Goal: Task Accomplishment & Management: Use online tool/utility

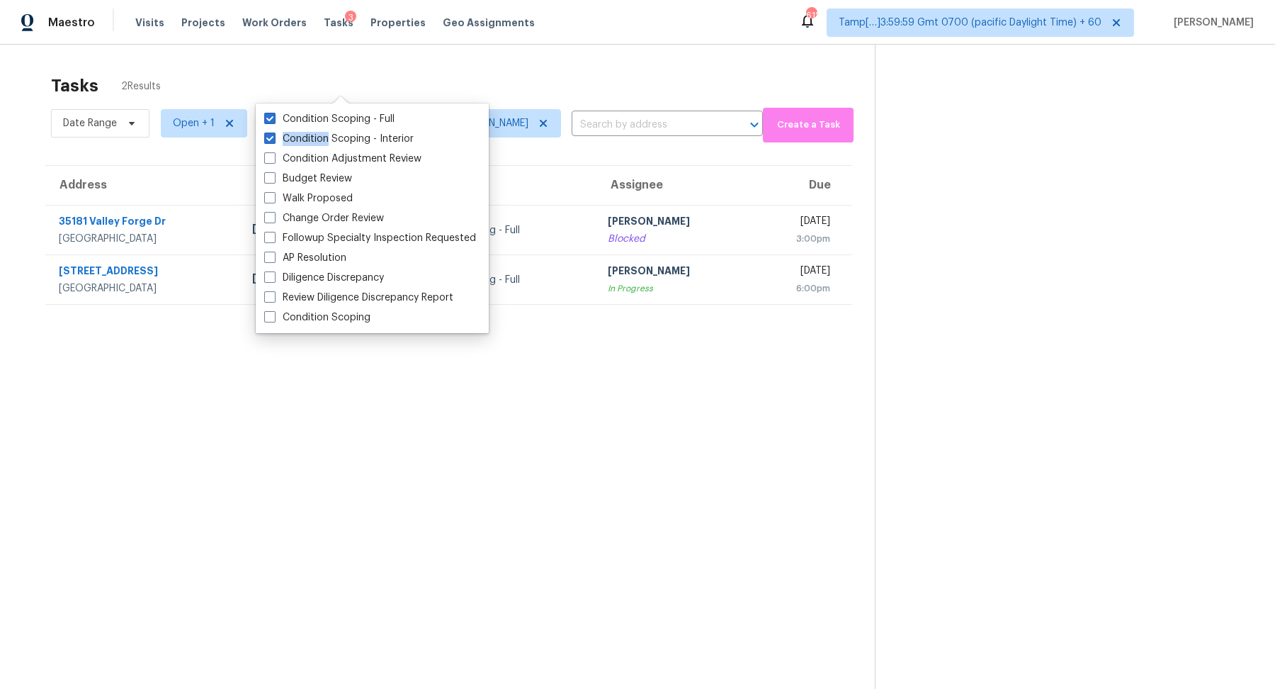
scroll to position [44, 0]
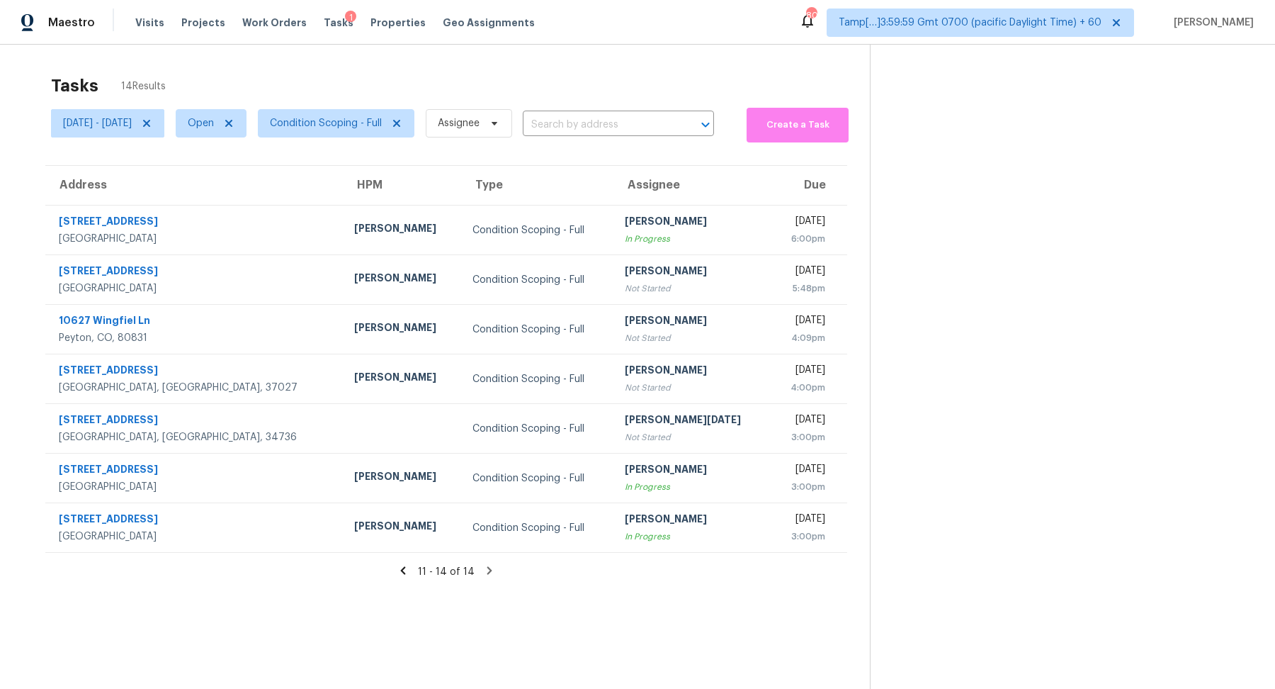
scroll to position [44, 0]
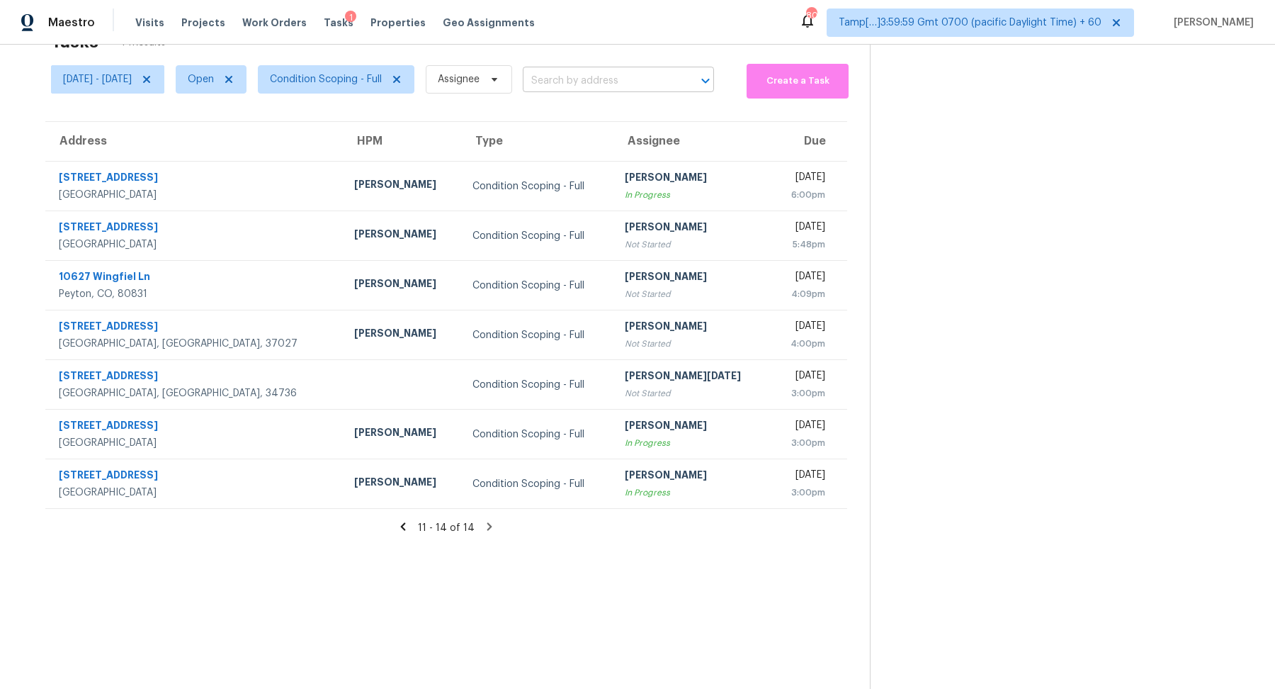
click at [623, 81] on input "text" at bounding box center [599, 81] width 152 height 22
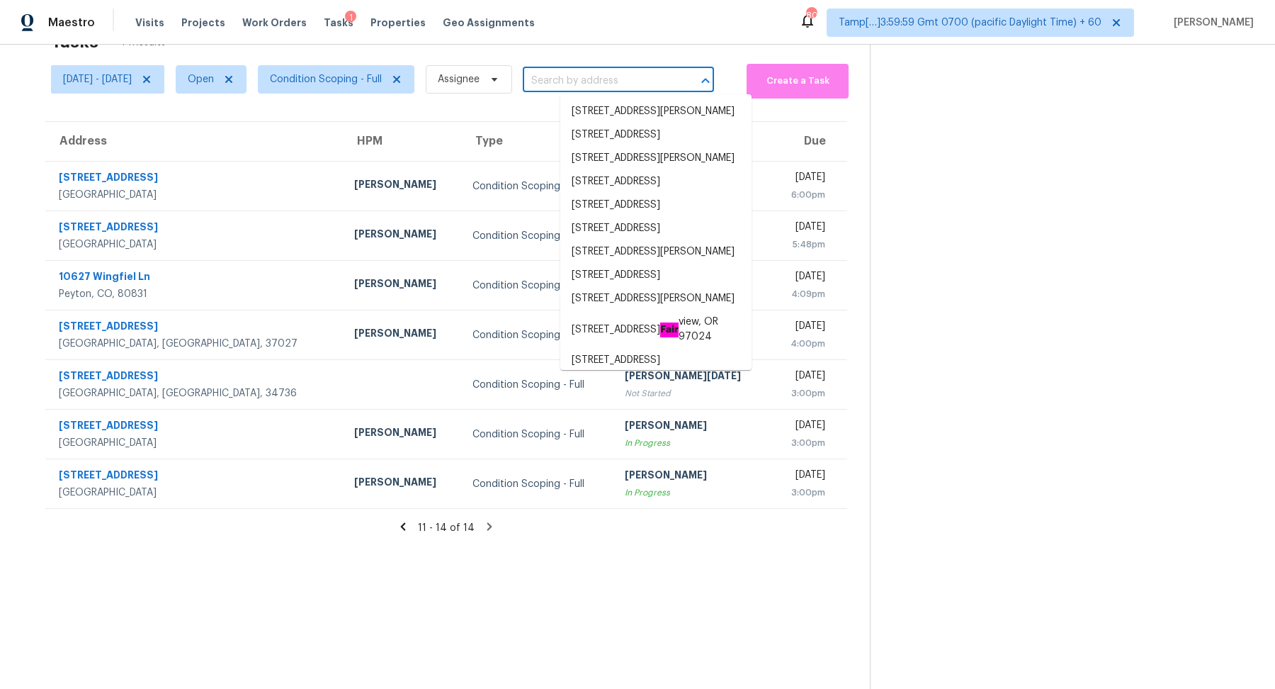
paste input "3755 SW 4th St Gresham, OR, 97030"
type input "3755 SW 4th St Gresham, OR, 97030"
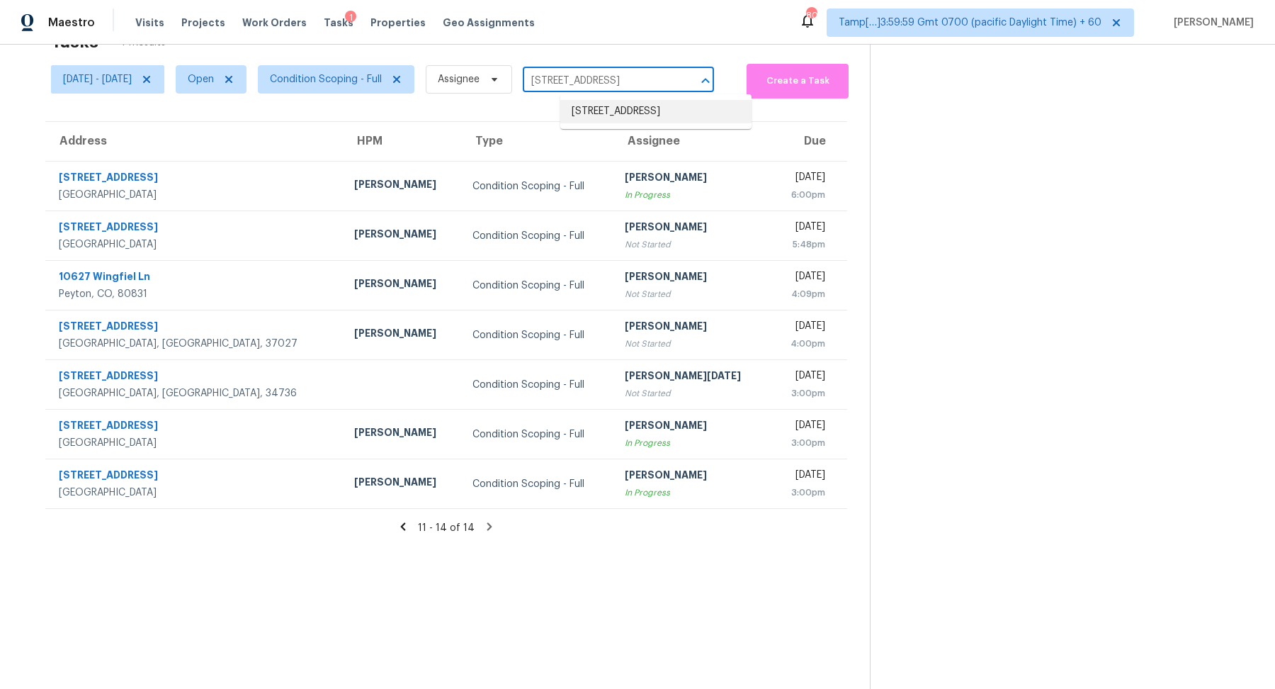
click at [653, 118] on li "3755 SW 4th St, Gresham, OR 97030" at bounding box center [655, 111] width 191 height 23
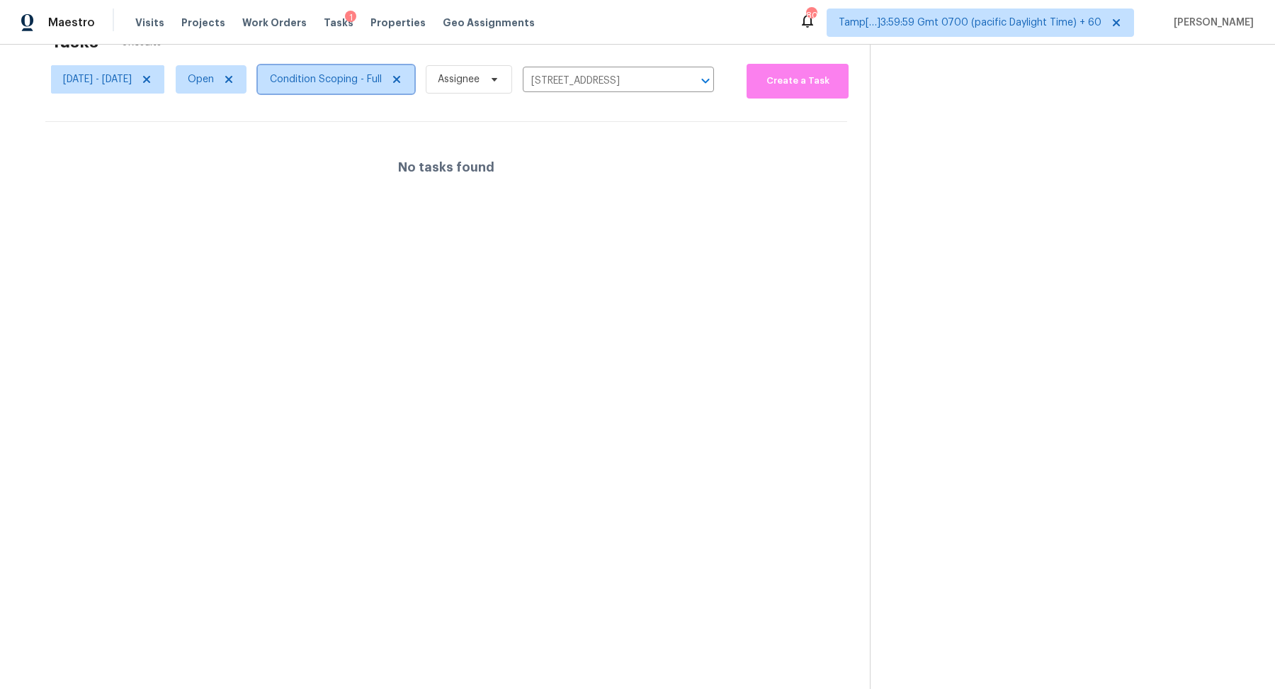
click at [373, 86] on span "Condition Scoping - Full" at bounding box center [336, 79] width 157 height 28
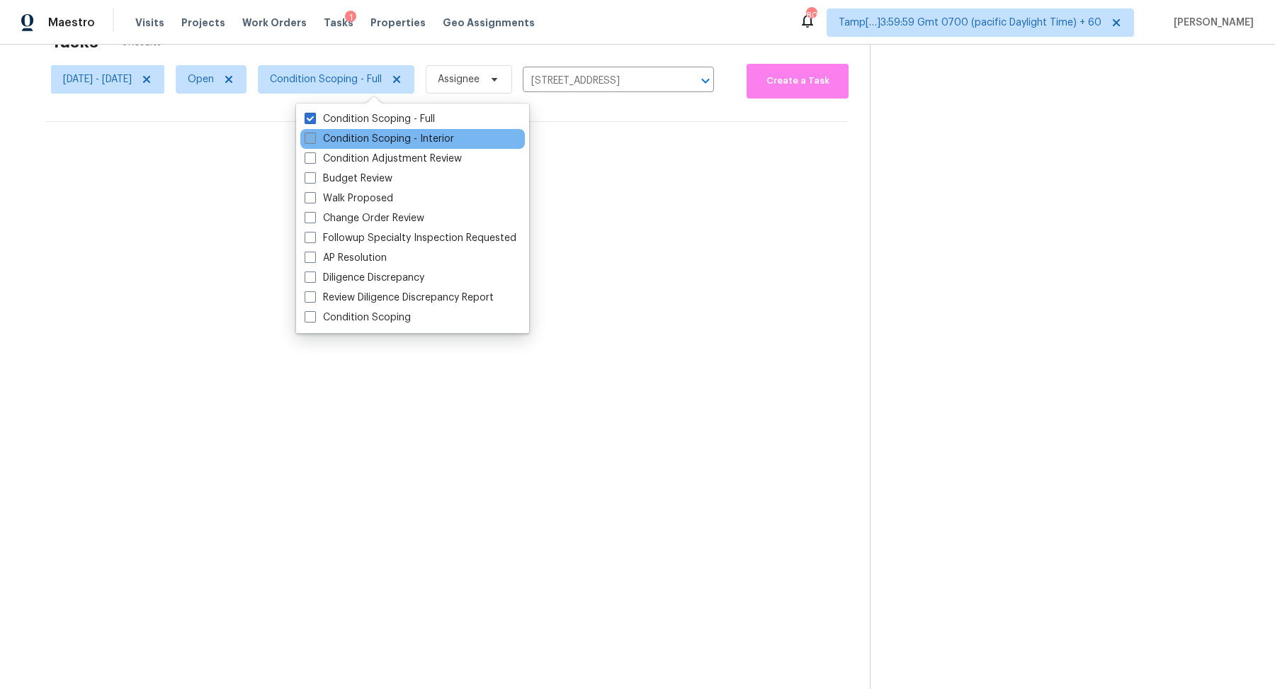
click at [374, 135] on label "Condition Scoping - Interior" at bounding box center [379, 139] width 149 height 14
click at [314, 135] on input "Condition Scoping - Interior" at bounding box center [309, 136] width 9 height 9
checkbox input "true"
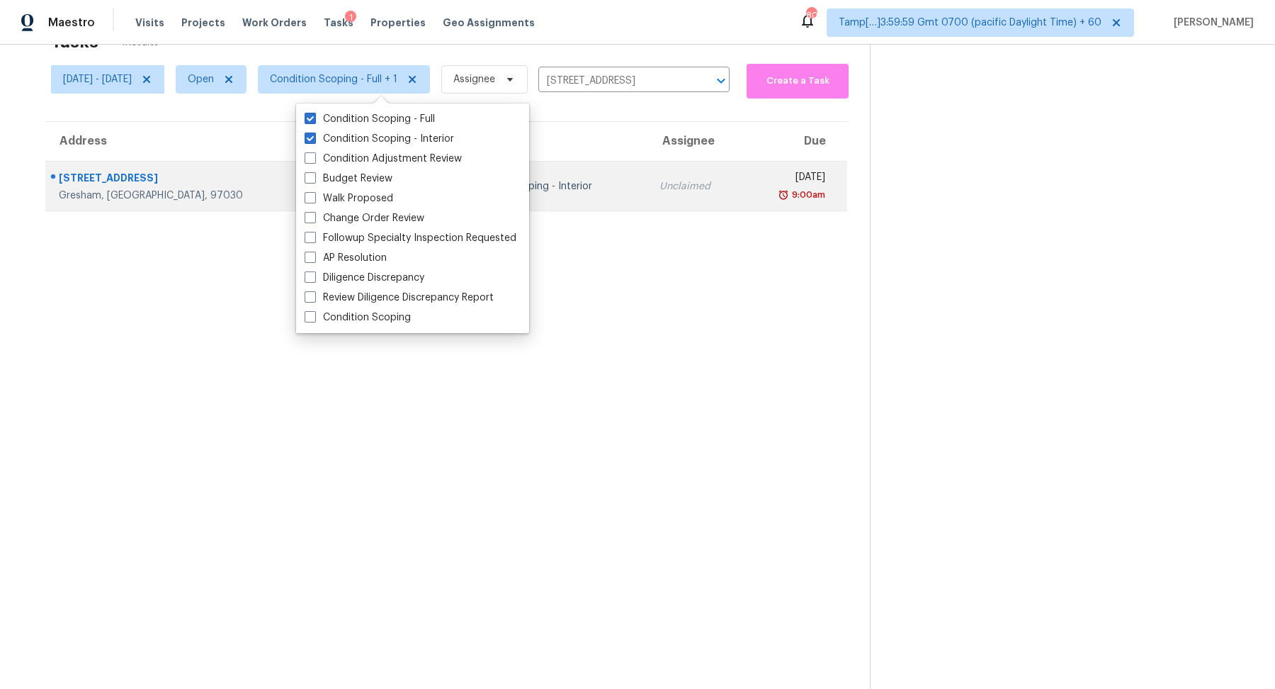
click at [660, 191] on div "Unclaimed" at bounding box center [696, 186] width 72 height 14
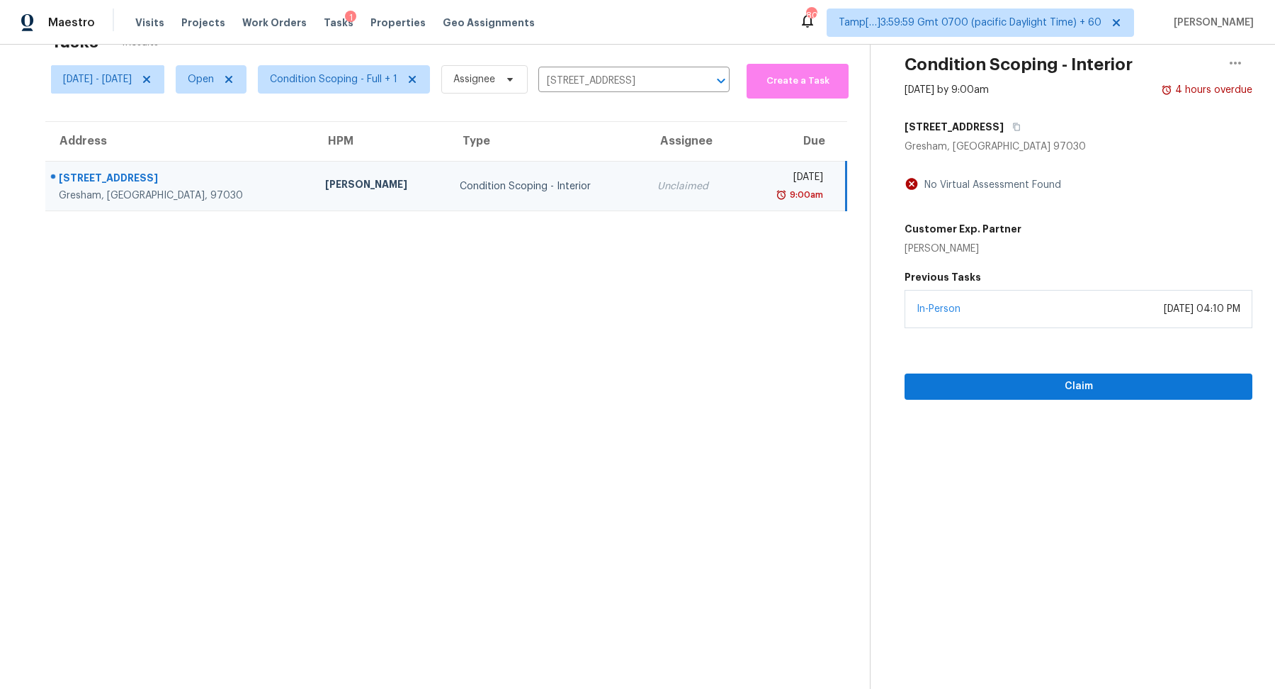
click at [961, 314] on div "In-Person" at bounding box center [939, 309] width 44 height 14
click at [985, 378] on span "Claim" at bounding box center [1078, 387] width 325 height 18
click at [621, 91] on input "3755 SW 4th St, Gresham, OR 97030" at bounding box center [614, 81] width 152 height 22
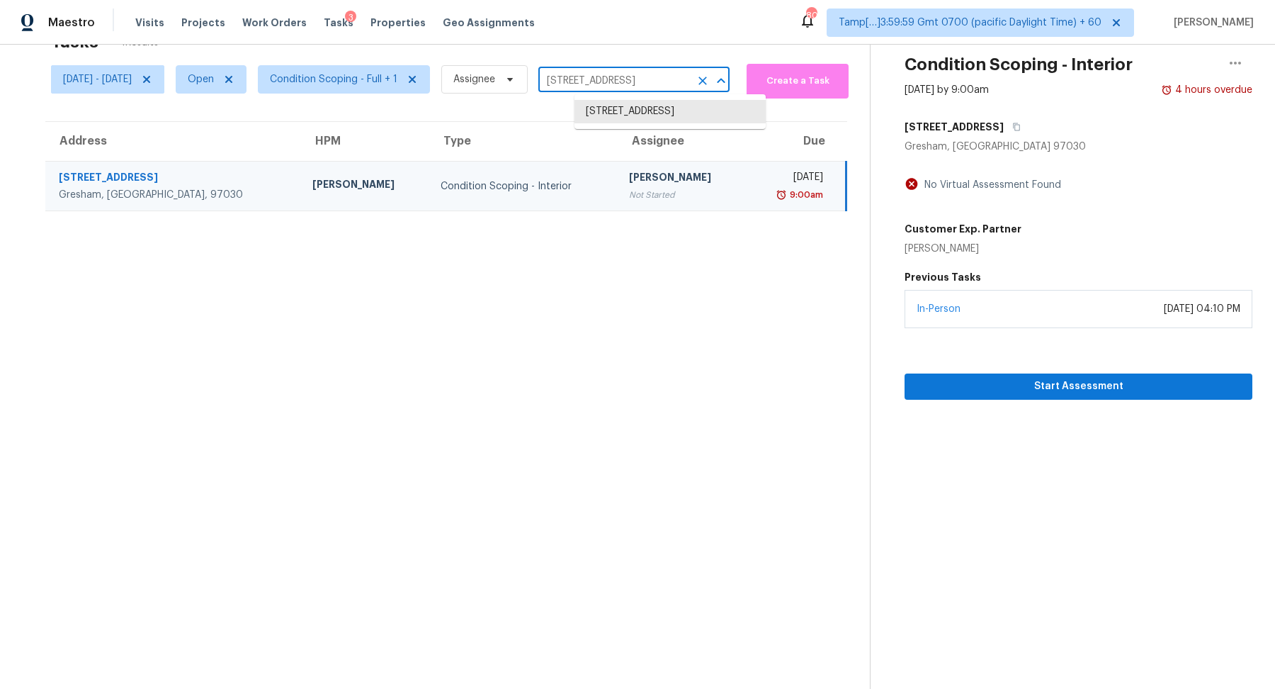
click at [621, 91] on input "3755 SW 4th St, Gresham, OR 97030" at bounding box center [614, 81] width 152 height 22
paste input "793 Chesterfield Dr Lawrenceville, GA, 30044"
type input "793 Chesterfield Dr Lawrenceville, GA, 30044"
click at [616, 119] on li "793 Chesterfield Dr, Lawrenceville, GA 30044" at bounding box center [670, 111] width 191 height 23
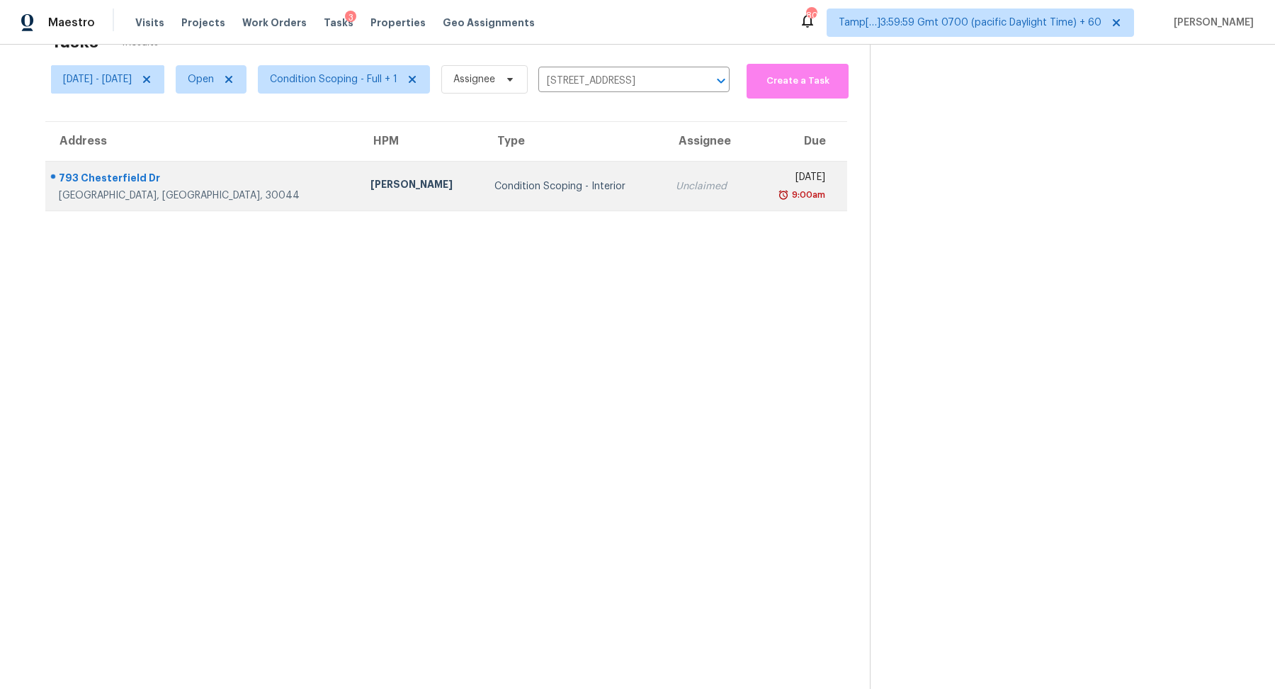
click at [676, 179] on div "Unclaimed" at bounding box center [708, 186] width 64 height 14
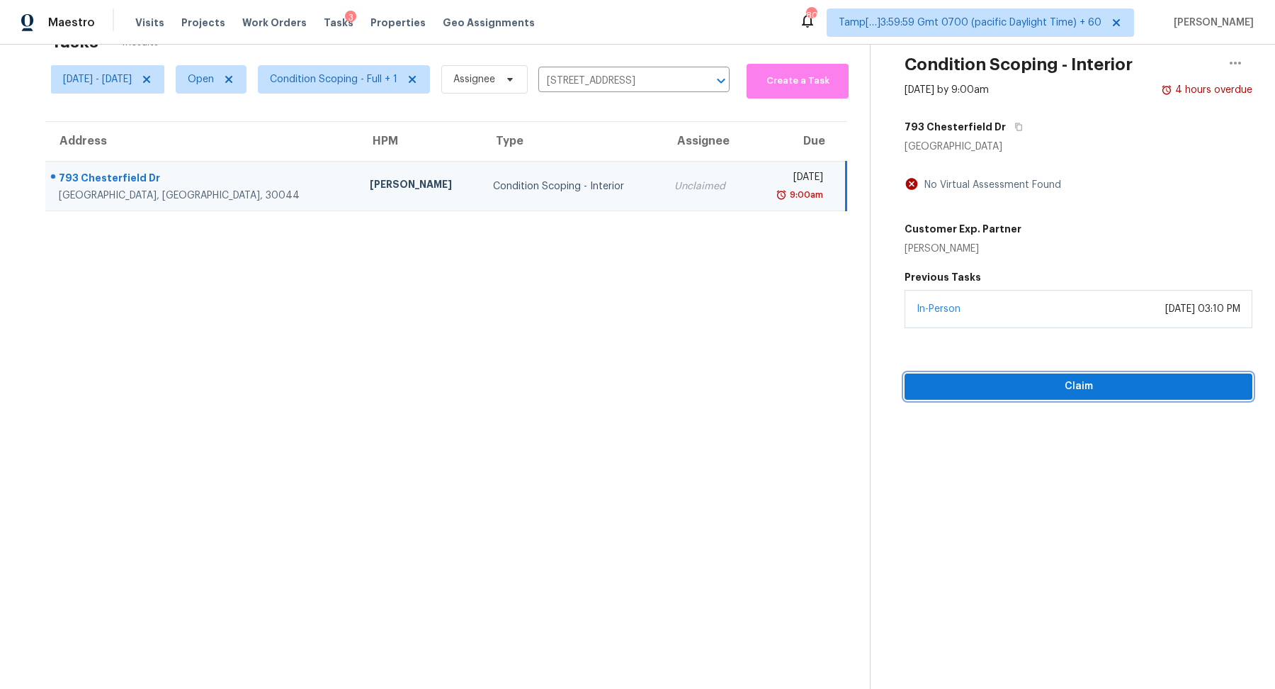
click at [1039, 391] on span "Claim" at bounding box center [1078, 387] width 325 height 18
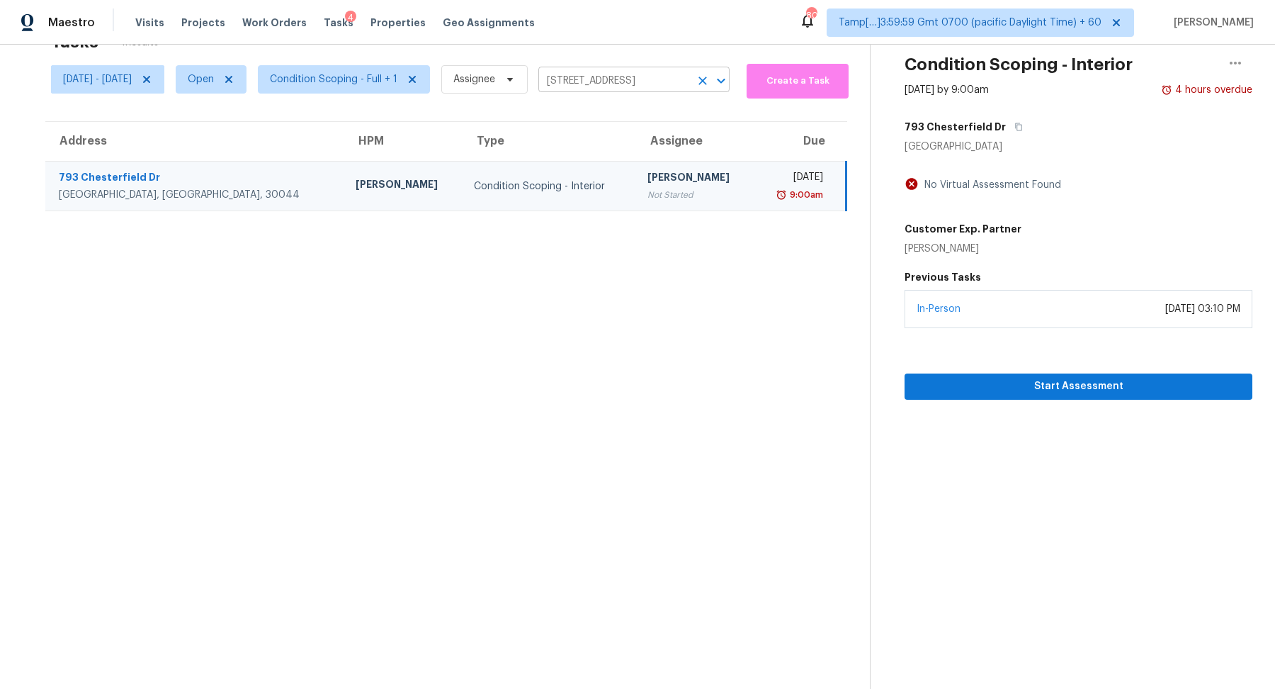
click at [640, 84] on input "793 Chesterfield Dr, Lawrenceville, GA 30044" at bounding box center [614, 81] width 152 height 22
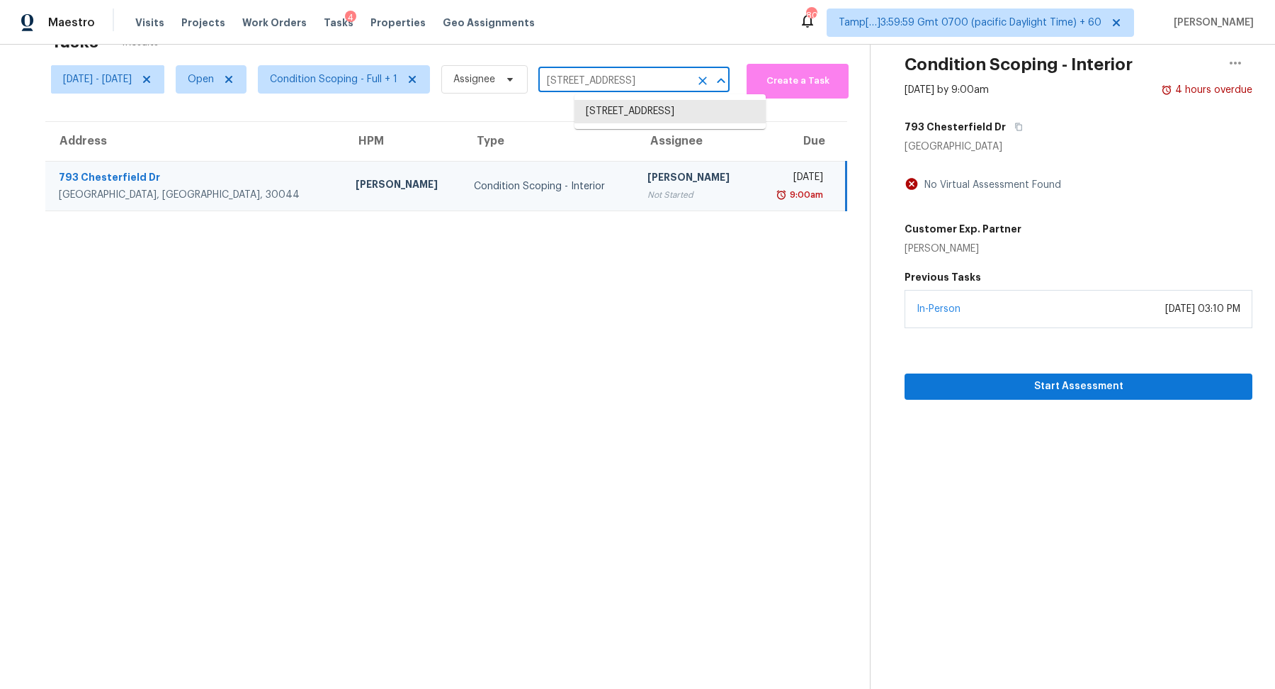
click at [640, 84] on input "793 Chesterfield Dr, Lawrenceville, GA 30044" at bounding box center [614, 81] width 152 height 22
paste input "13550 Karl St Southgate, MI, 48195"
type input "13550 Karl St Southgate, MI, 48195"
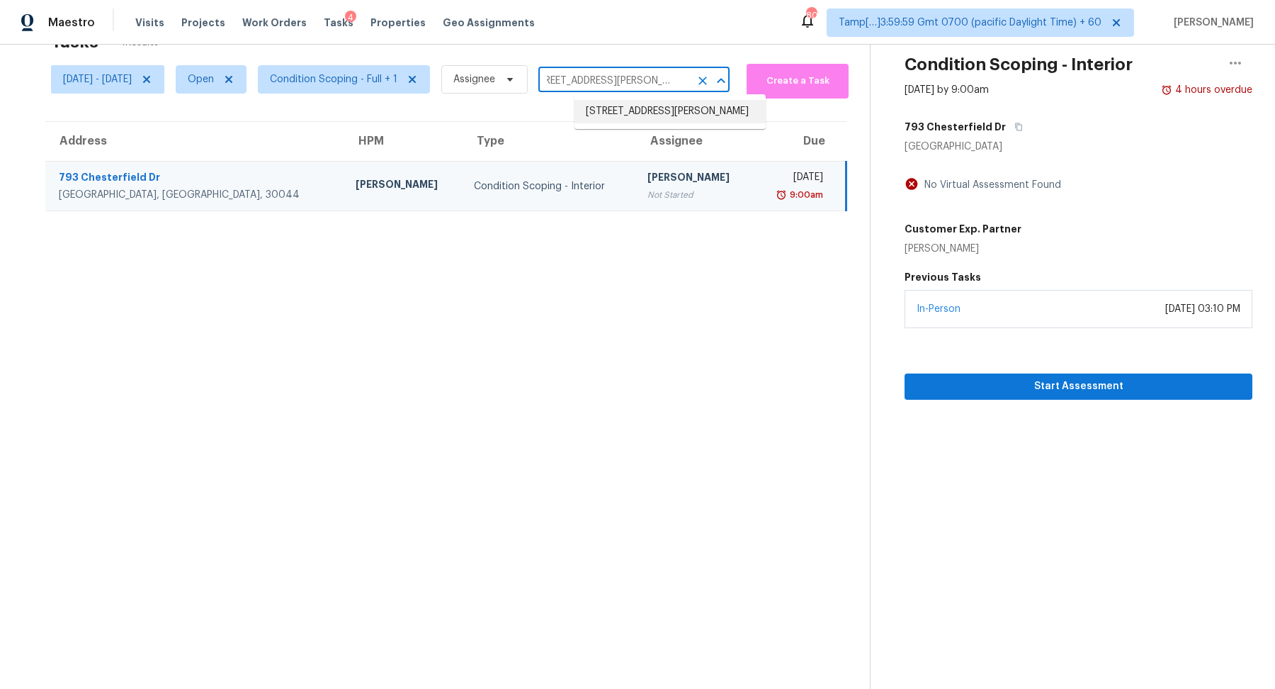
click at [623, 116] on li "13550 Karl St, Southgate, MI 48195" at bounding box center [670, 111] width 191 height 23
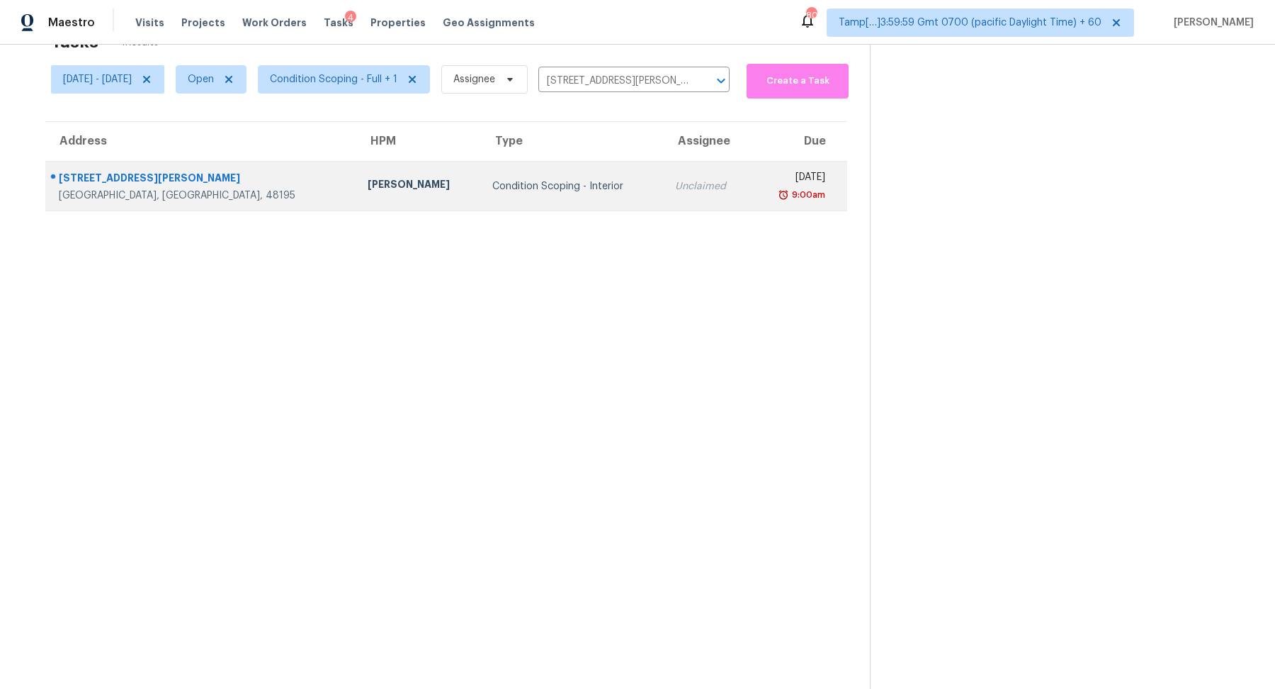
click at [675, 191] on div "Unclaimed" at bounding box center [707, 186] width 65 height 14
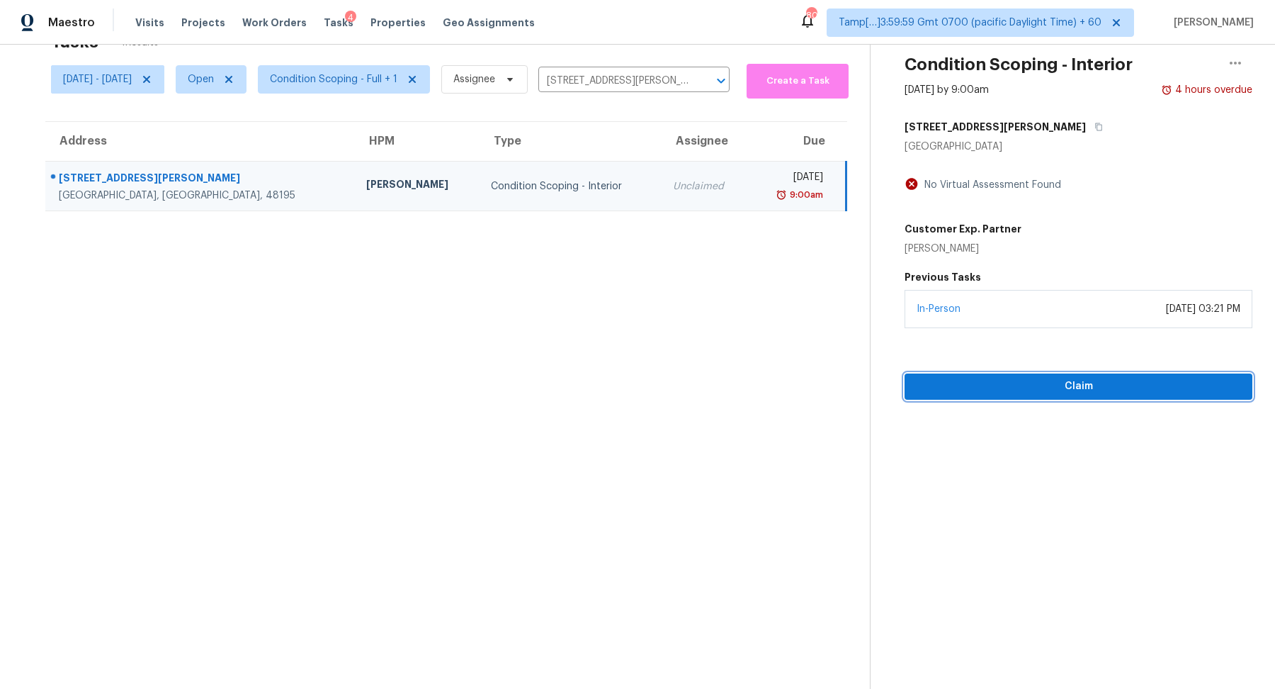
click at [1067, 382] on span "Claim" at bounding box center [1078, 387] width 325 height 18
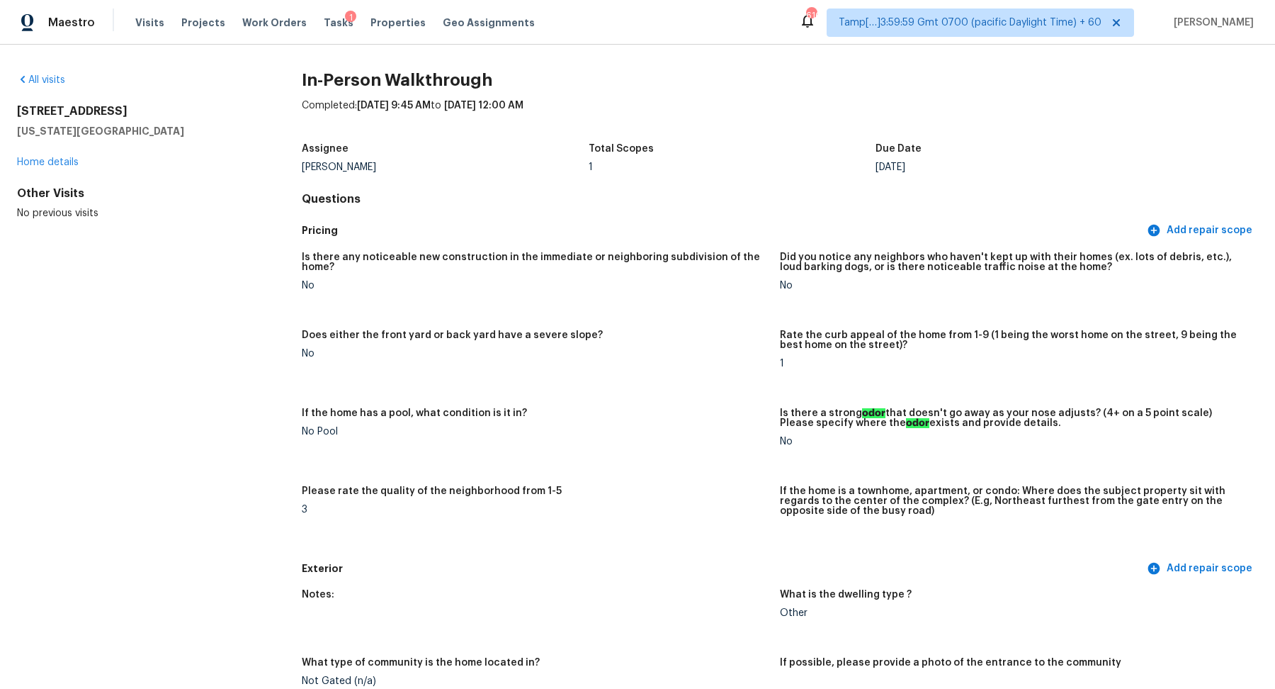
scroll to position [3457, 0]
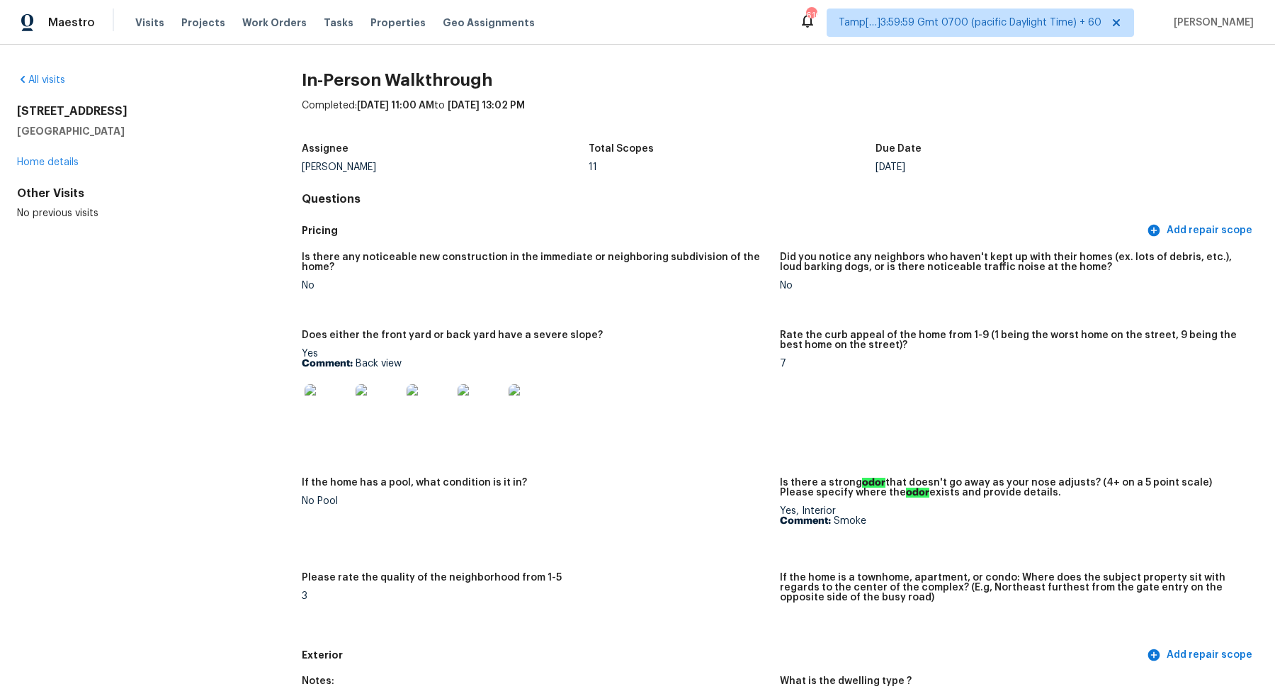
click at [55, 85] on div "All visits" at bounding box center [136, 80] width 239 height 14
click at [50, 82] on link "All visits" at bounding box center [41, 80] width 48 height 10
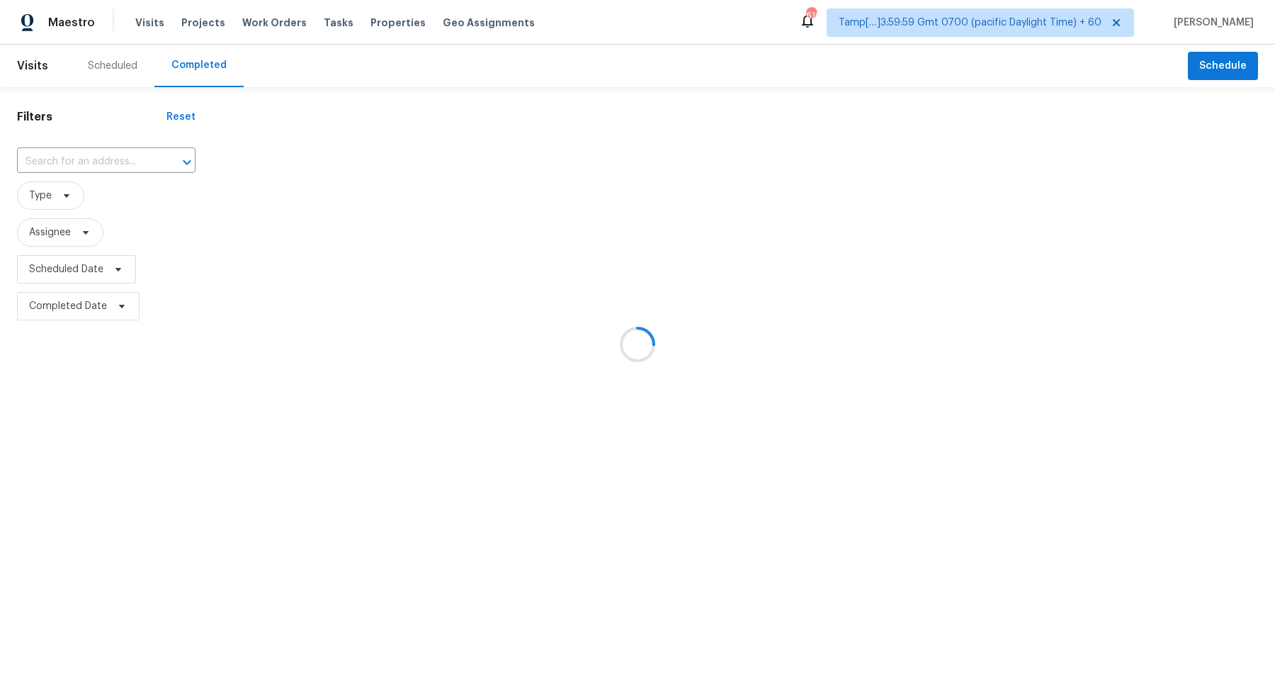
click at [93, 164] on div at bounding box center [637, 344] width 1275 height 689
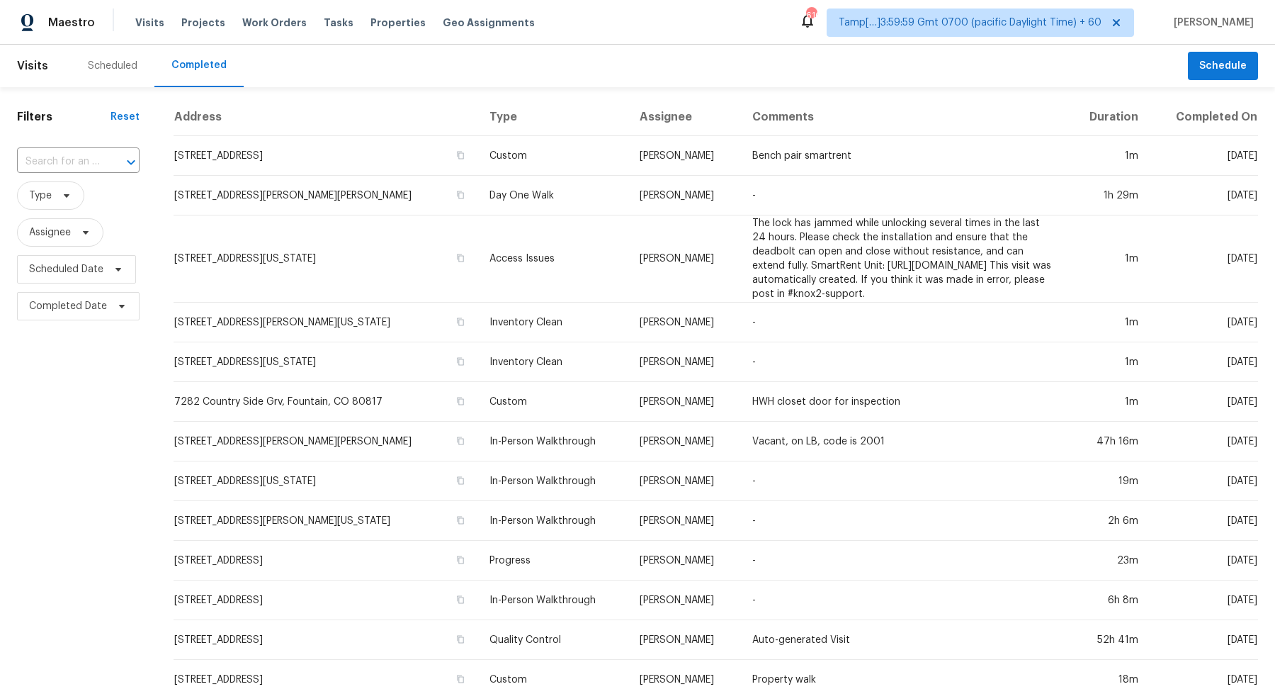
click at [93, 164] on input "text" at bounding box center [58, 162] width 83 height 22
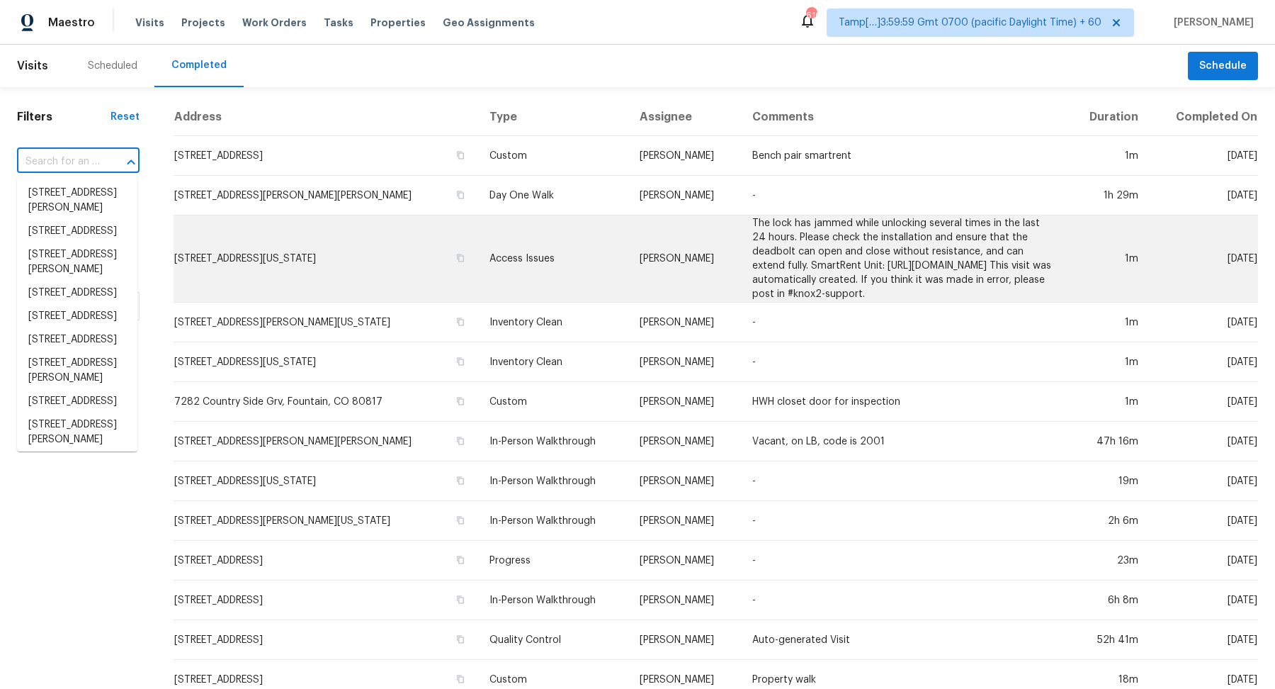
paste input "3755 SW 4th St Gresham, OR, 97030"
type input "3755 SW 4th St Gresham, OR, 97030"
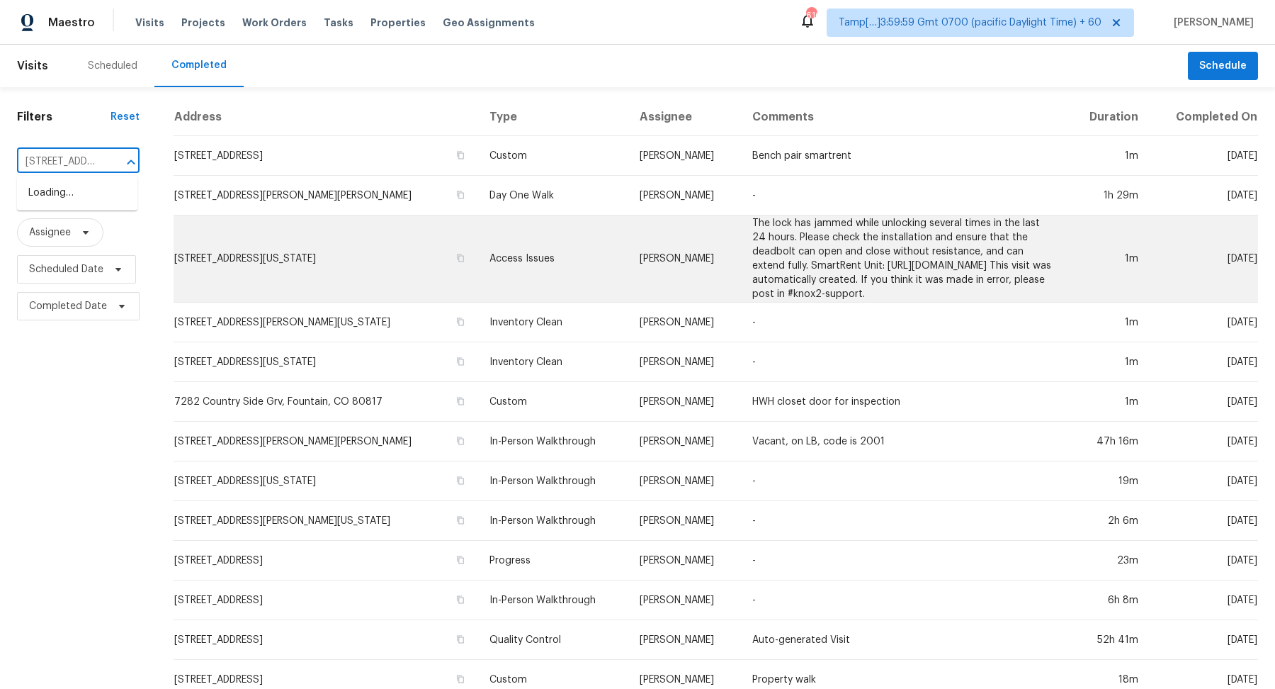
scroll to position [0, 98]
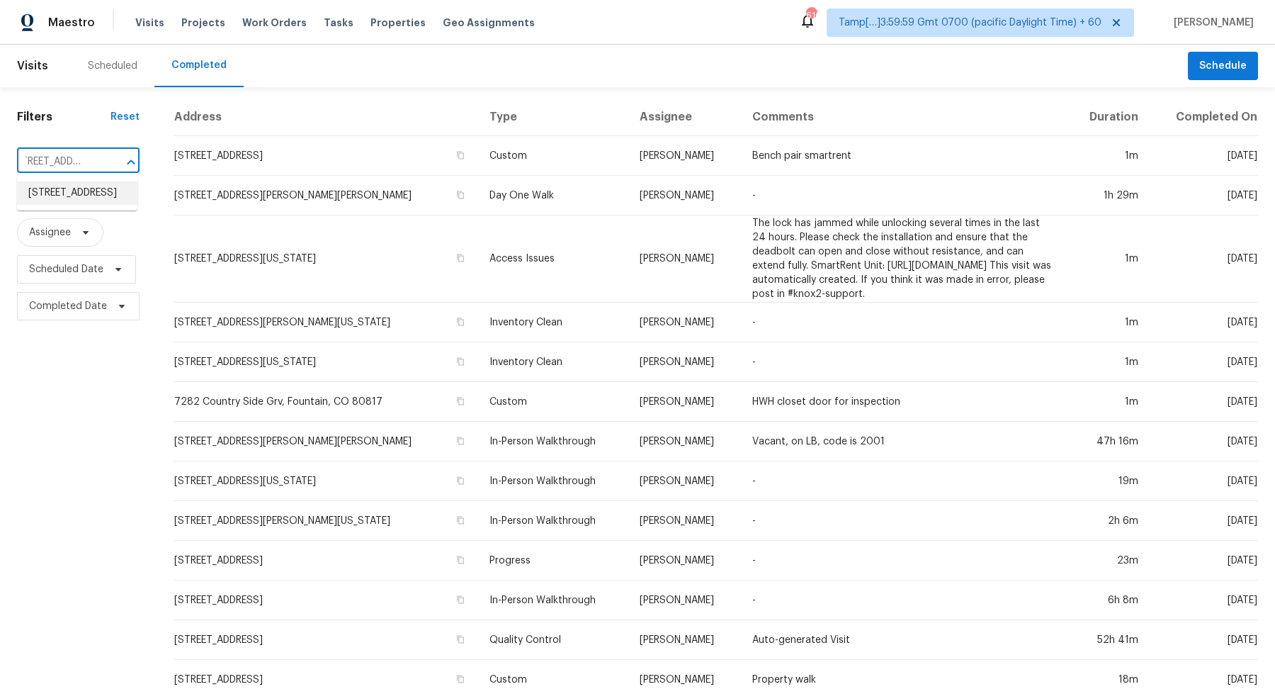
click at [68, 205] on li "3755 SW 4th St, Gresham, OR 97030" at bounding box center [77, 192] width 120 height 23
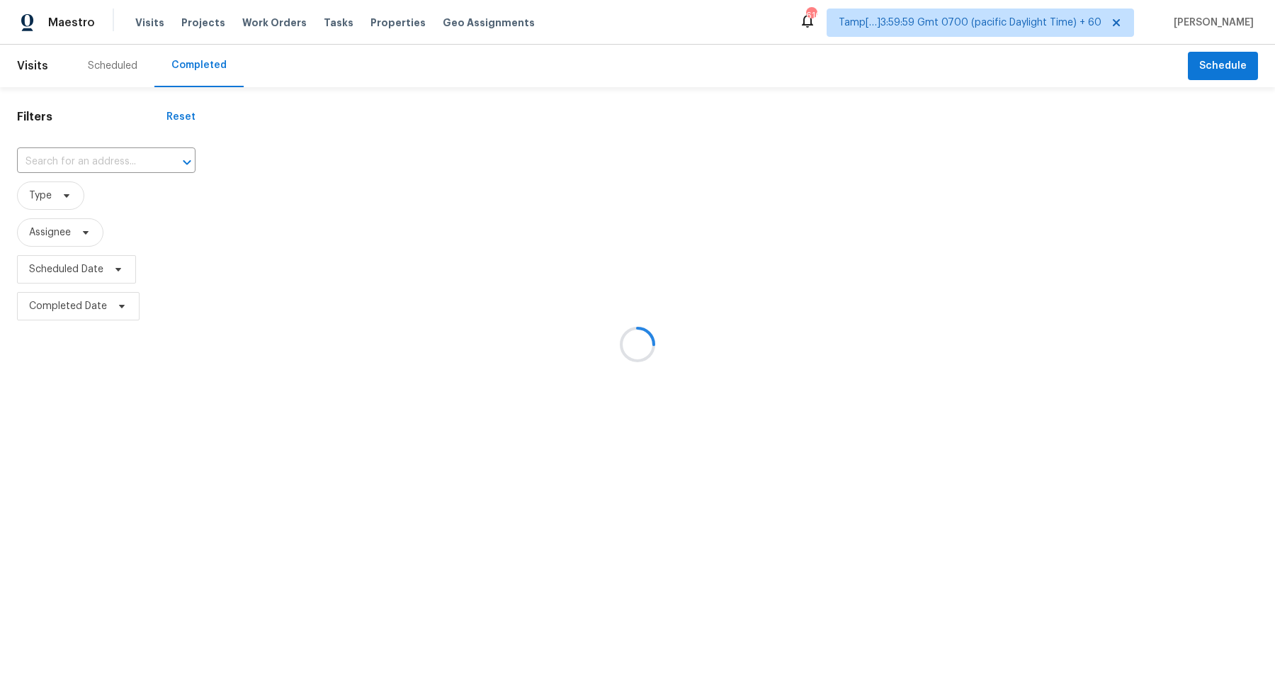
type input "3755 SW 4th St, Gresham, OR 97030"
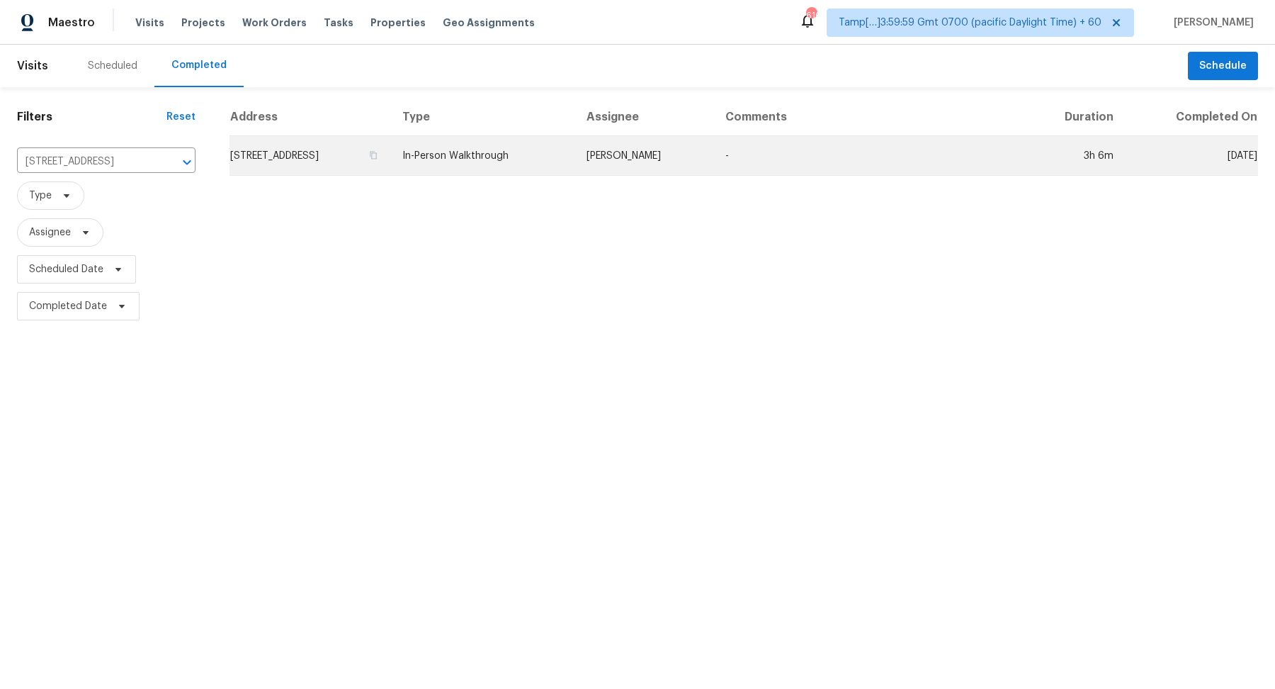
click at [329, 151] on td "3755 SW 4th St, Gresham, OR 97030" at bounding box center [311, 156] width 162 height 40
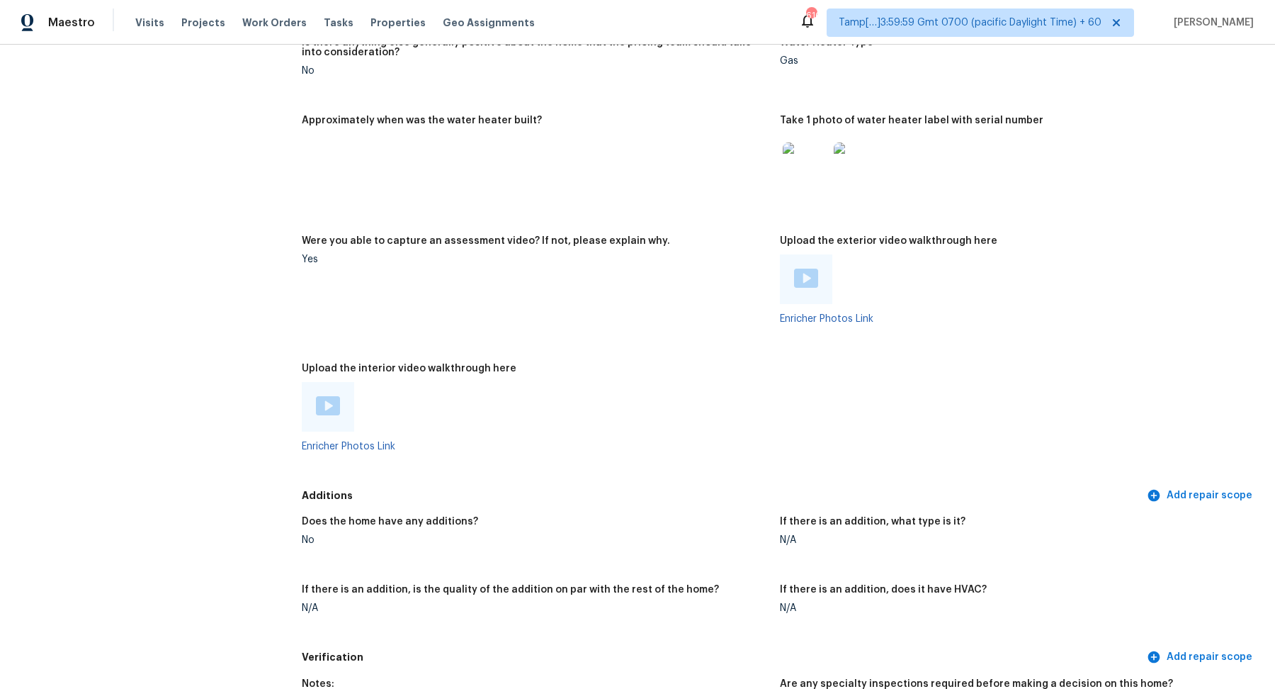
scroll to position [2391, 0]
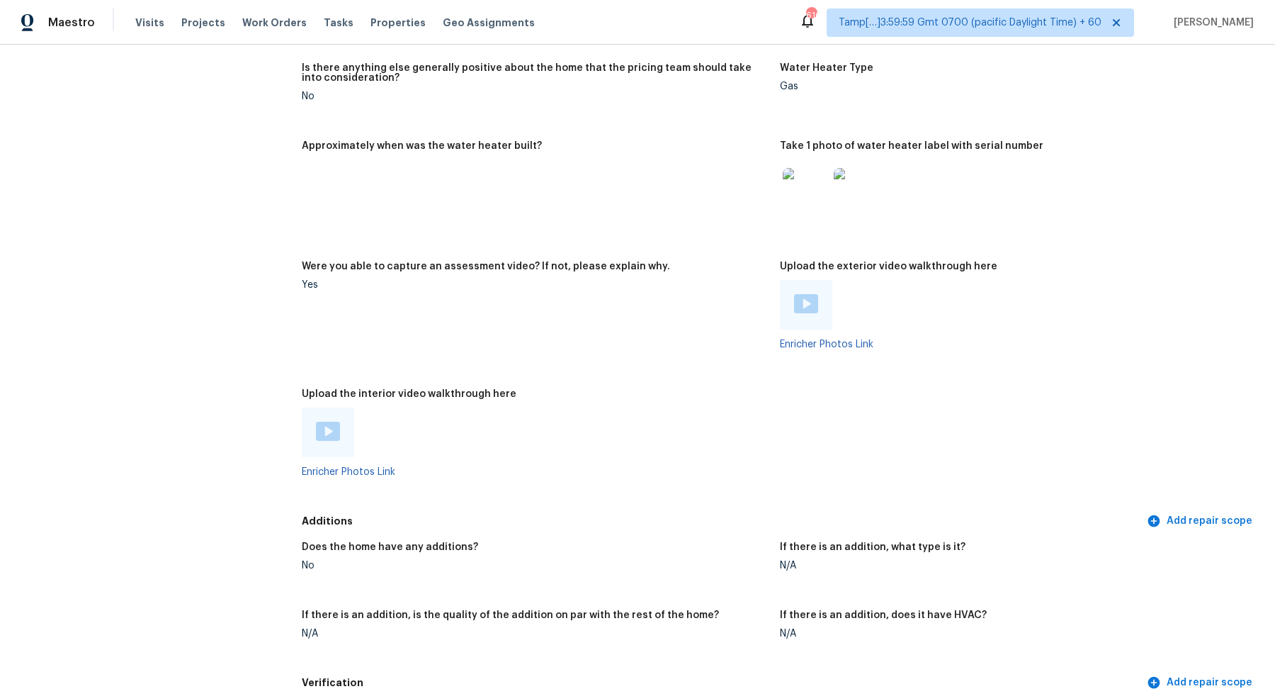
click at [315, 450] on div at bounding box center [328, 432] width 52 height 50
click at [338, 410] on div at bounding box center [328, 432] width 52 height 50
click at [334, 423] on img at bounding box center [328, 431] width 24 height 19
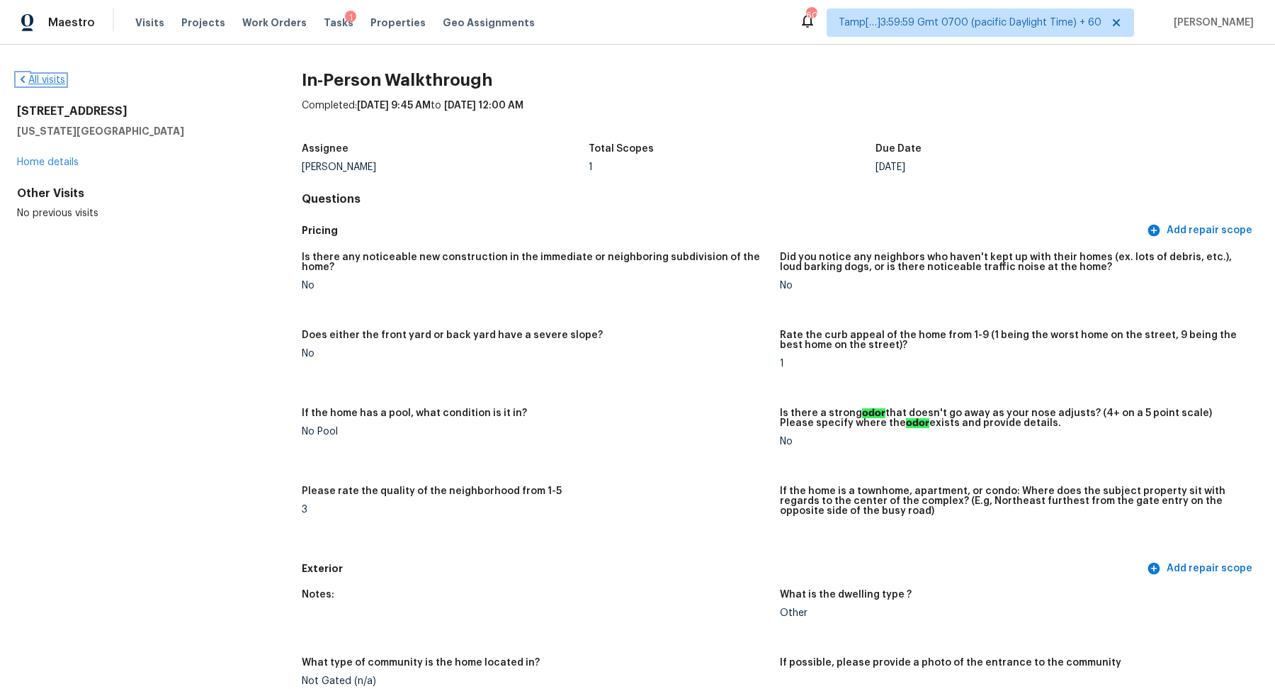
click at [47, 77] on link "All visits" at bounding box center [41, 80] width 48 height 10
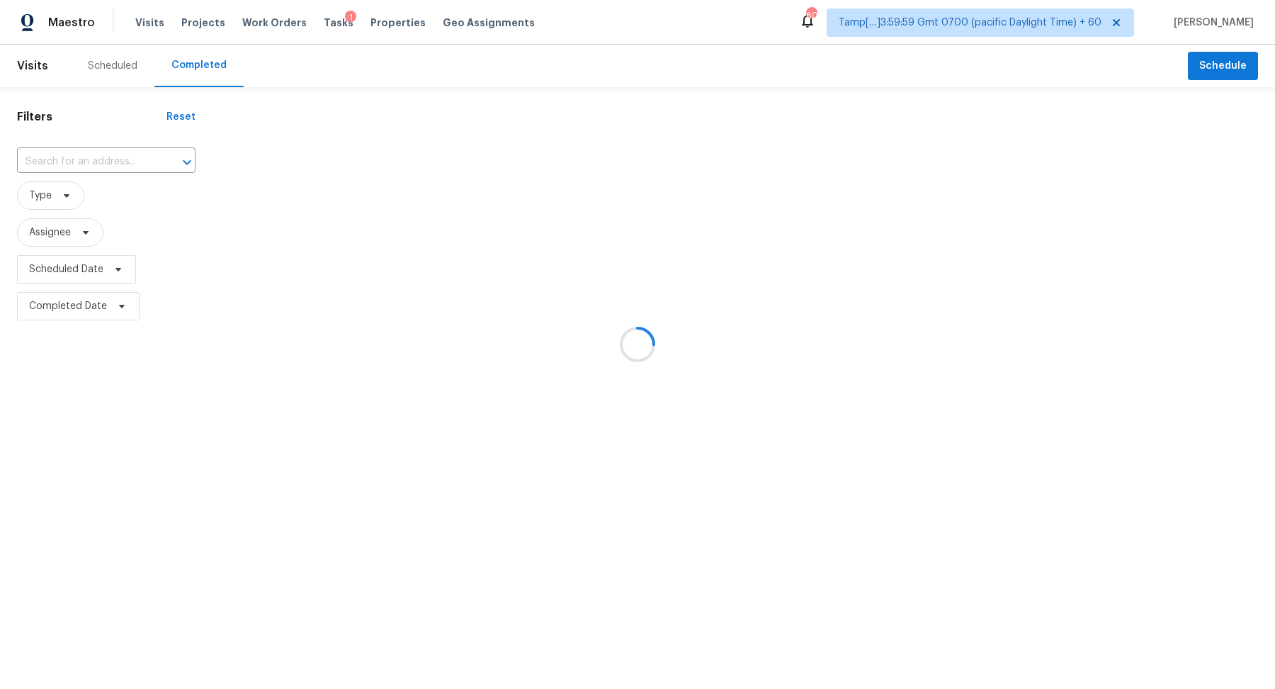
click at [154, 157] on div at bounding box center [637, 344] width 1275 height 689
click at [140, 157] on div at bounding box center [637, 344] width 1275 height 689
click at [108, 165] on div at bounding box center [637, 344] width 1275 height 689
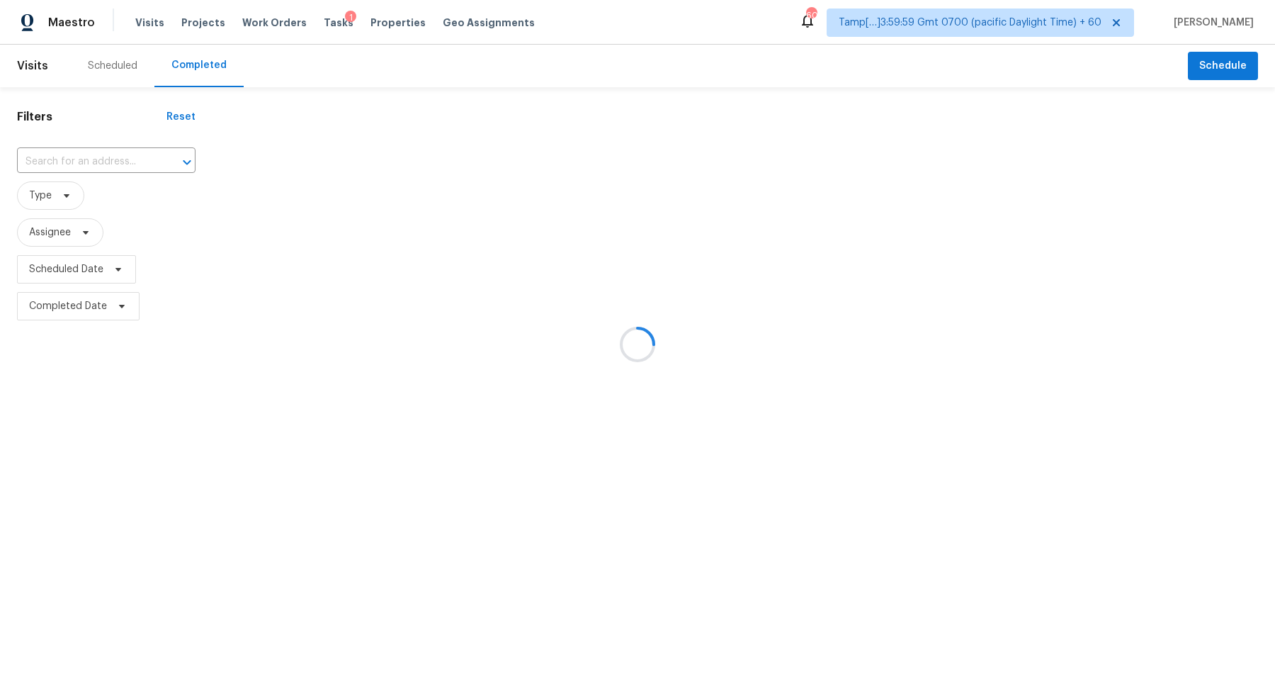
click at [108, 165] on div at bounding box center [637, 344] width 1275 height 689
click at [159, 165] on div at bounding box center [177, 162] width 37 height 20
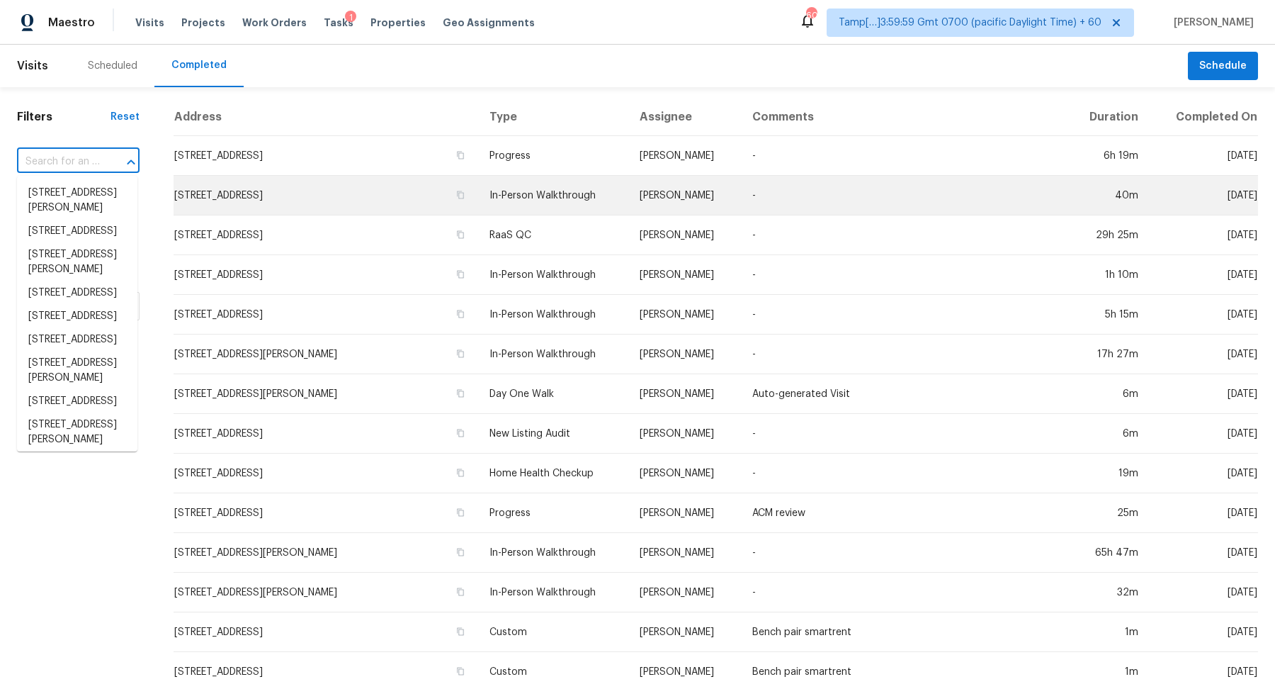
paste input "793 Chesterfield Dr Lawrenceville, GA, 30044"
type input "793 Chesterfield Dr Lawrenceville, GA, 30044"
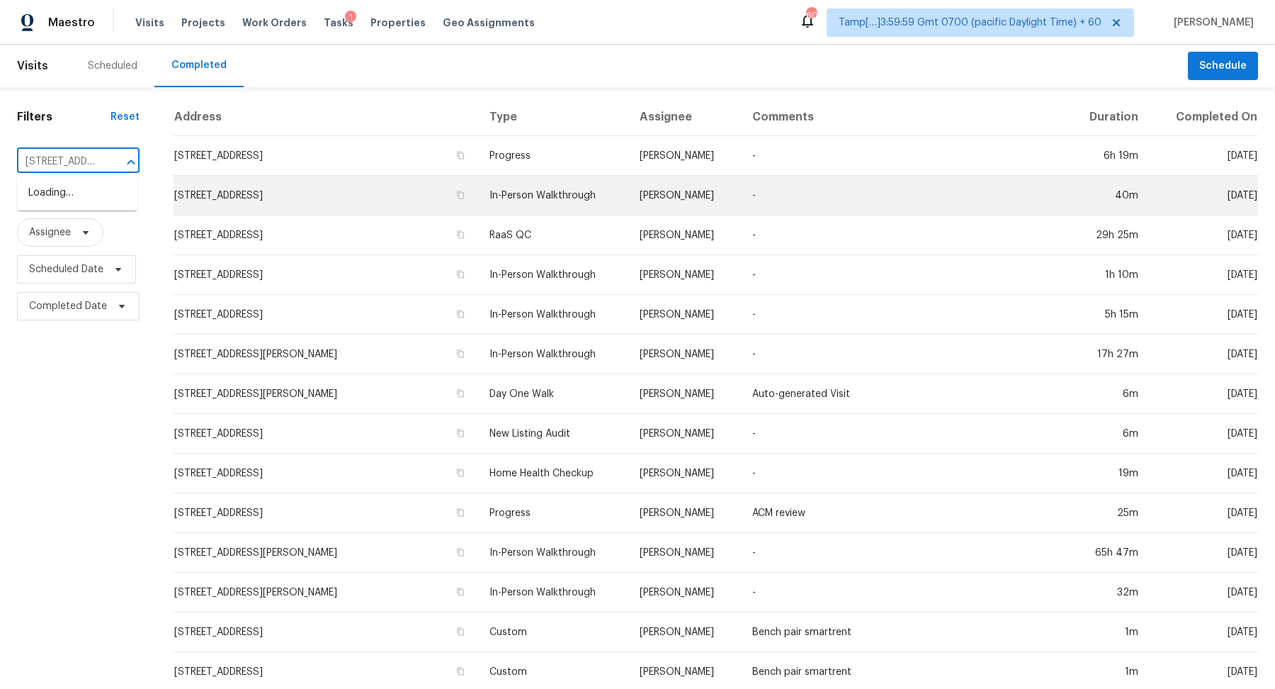
scroll to position [0, 140]
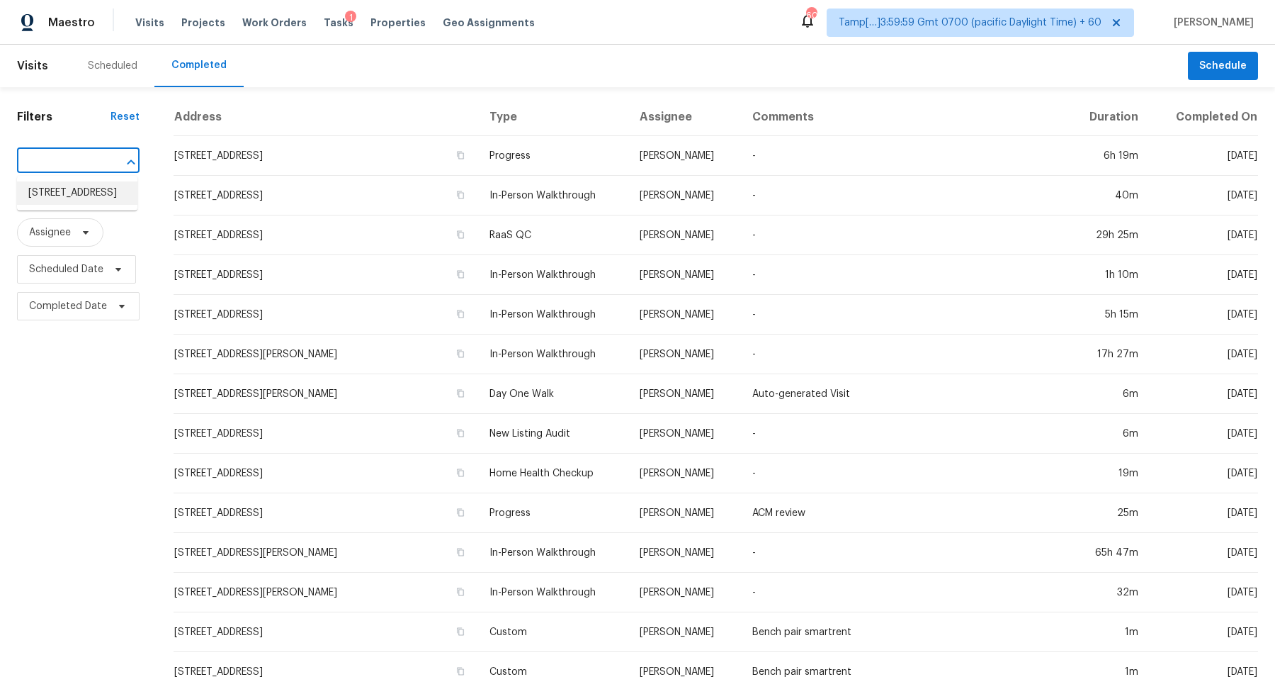
click at [90, 198] on li "793 Chesterfield Dr, Lawrenceville, GA 30044" at bounding box center [77, 192] width 120 height 23
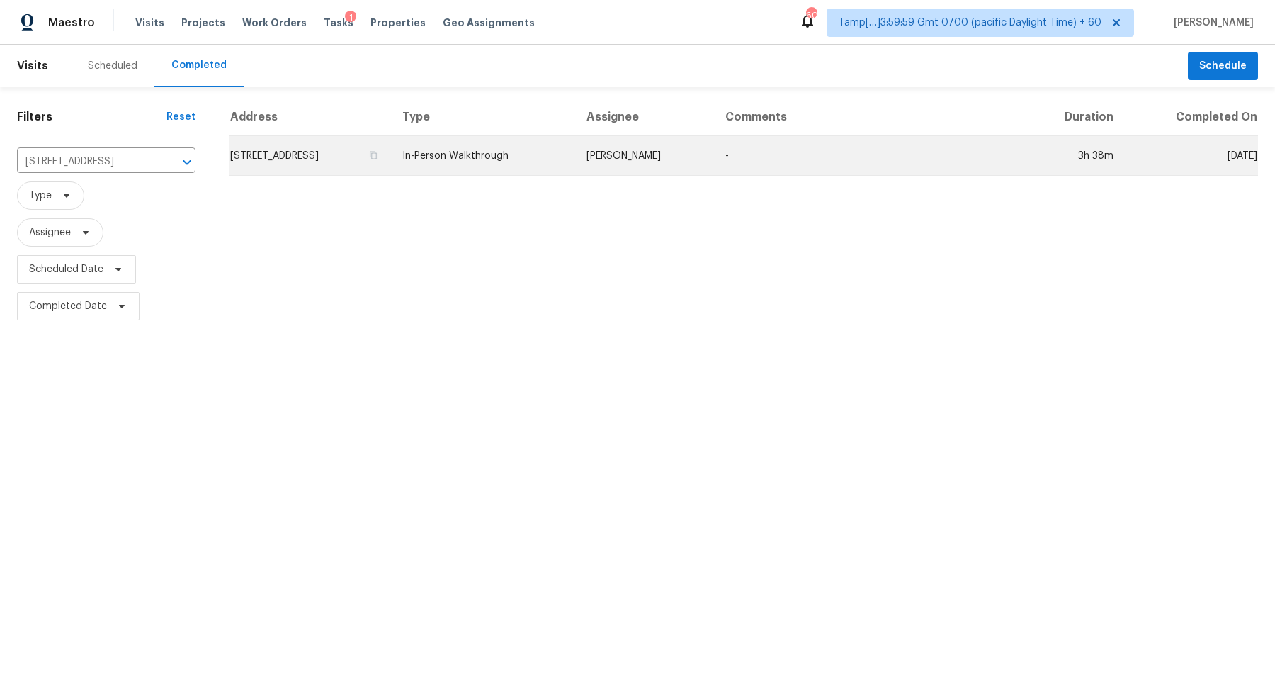
click at [344, 158] on td "793 Chesterfield Dr, Lawrenceville, GA 30044" at bounding box center [311, 156] width 162 height 40
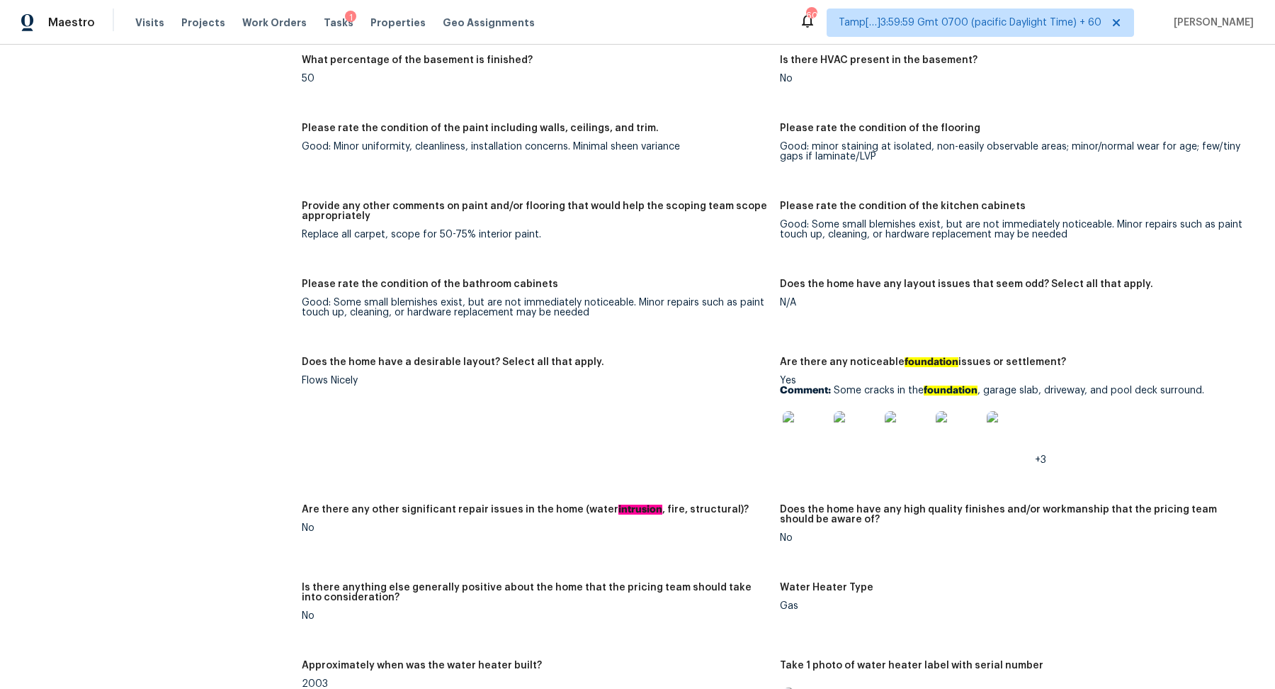
scroll to position [2735, 0]
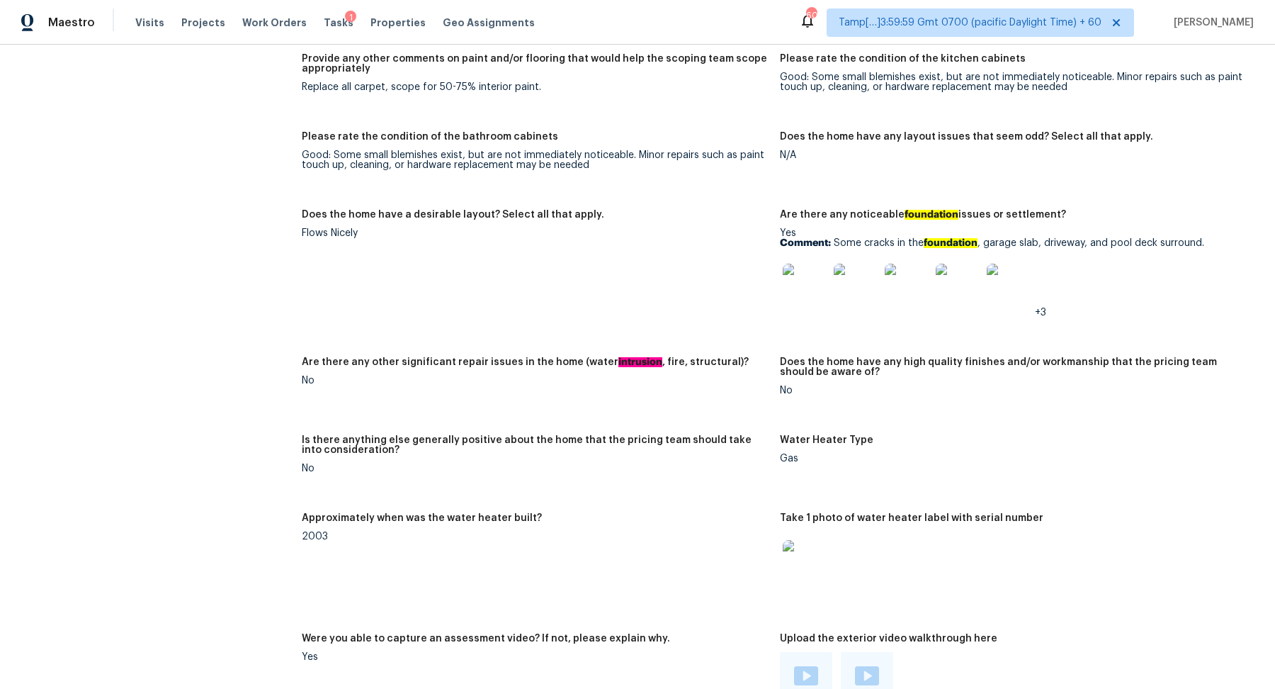
click at [811, 271] on img at bounding box center [805, 286] width 45 height 45
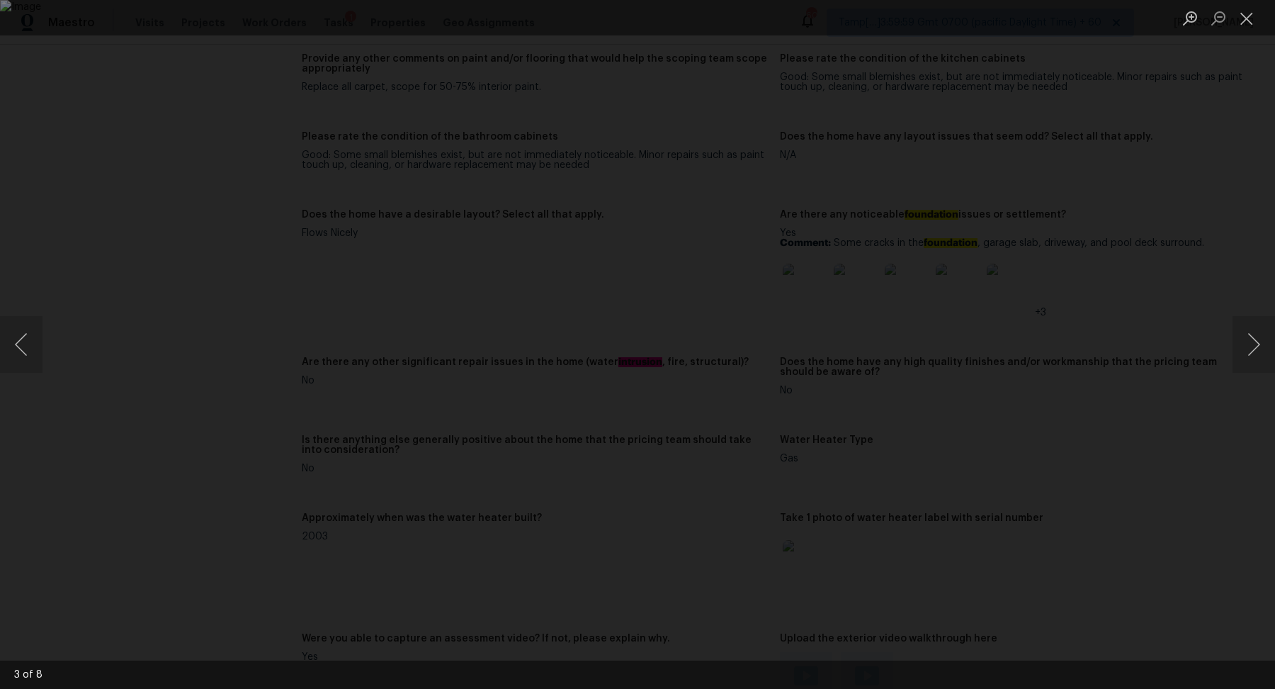
click at [1058, 360] on div "Lightbox" at bounding box center [637, 344] width 1275 height 689
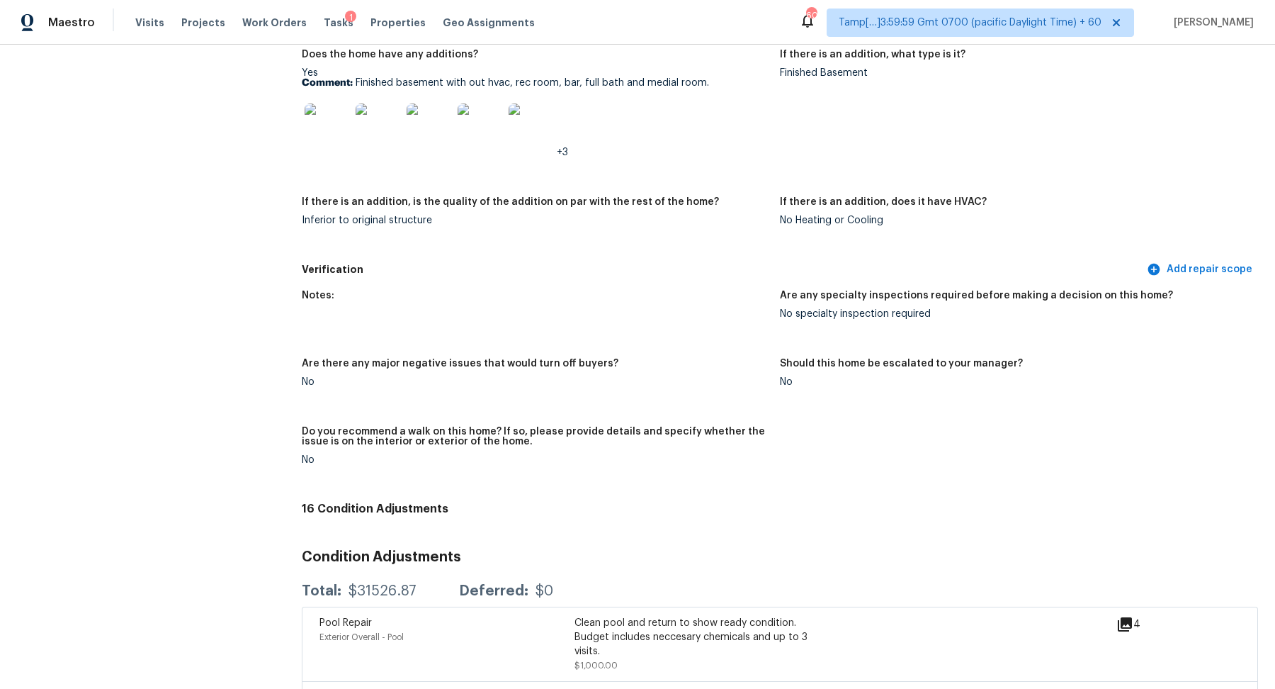
scroll to position [3602, 0]
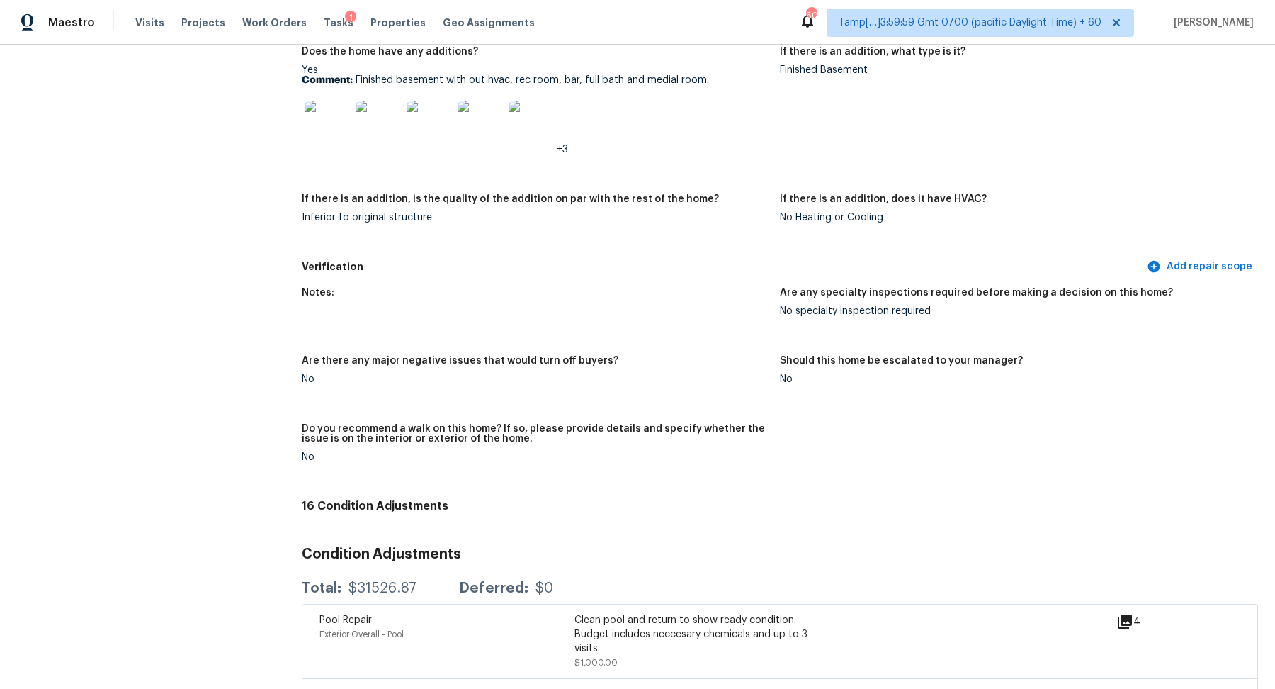
click at [320, 118] on img at bounding box center [327, 123] width 45 height 45
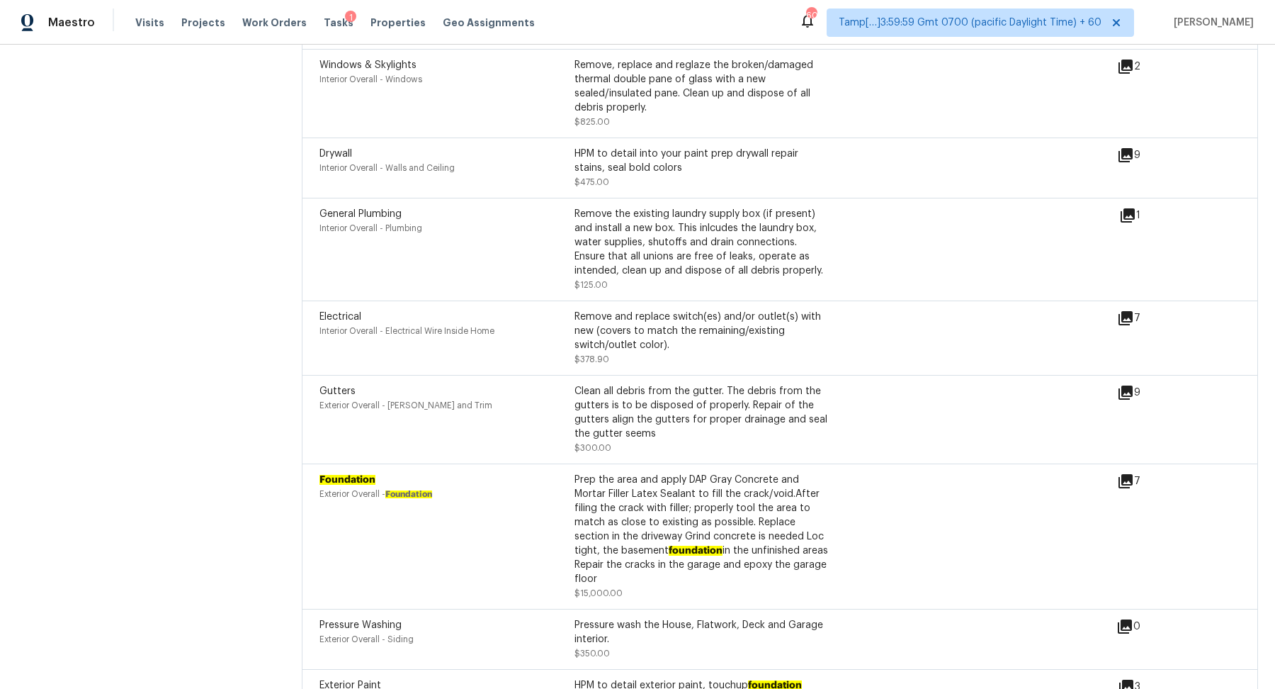
scroll to position [4816, 0]
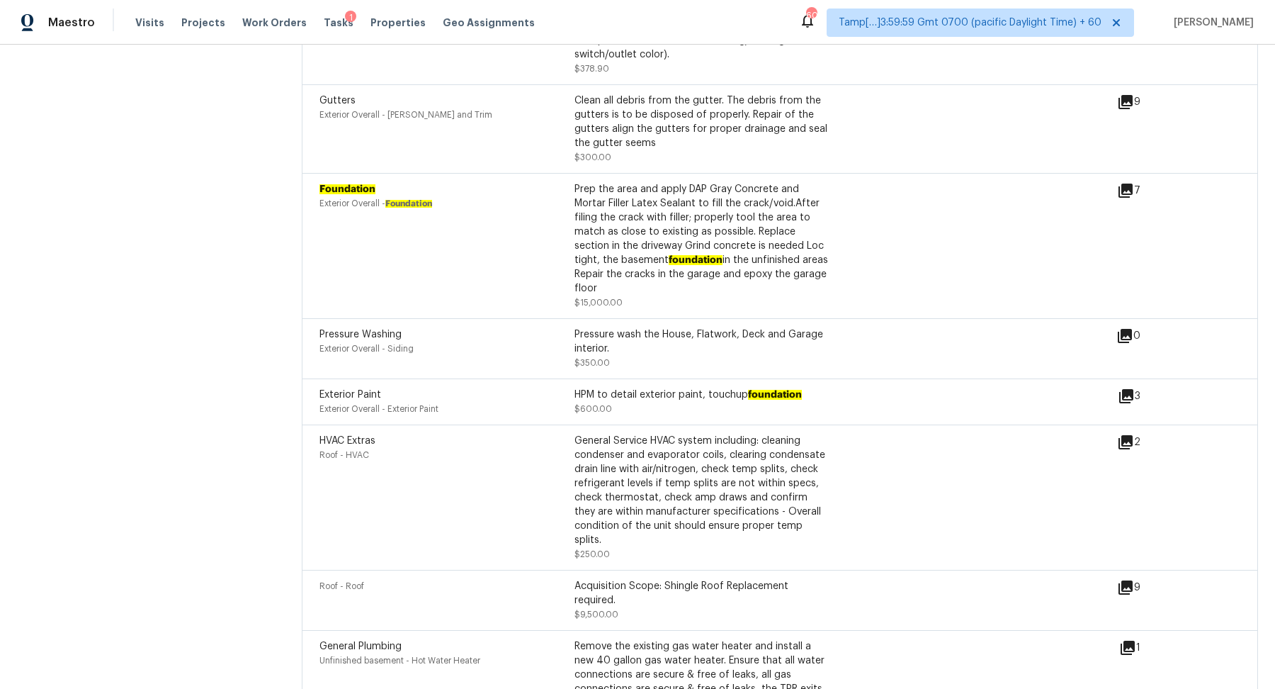
click at [1136, 182] on div "7" at bounding box center [1151, 190] width 69 height 17
click at [1117, 188] on div "Foundation Exterior Overall - Foundation Prep the area and apply DAP Gray Concr…" at bounding box center [719, 246] width 798 height 128
click at [1129, 183] on icon at bounding box center [1126, 190] width 14 height 14
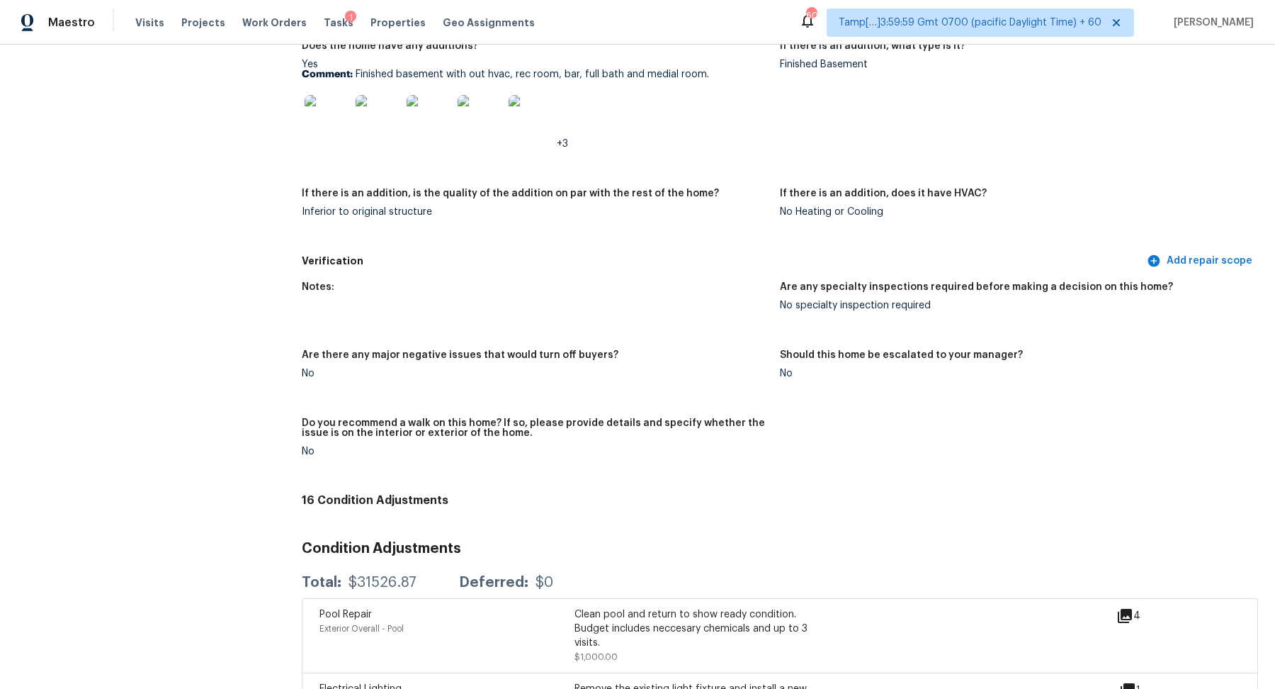
scroll to position [3598, 0]
